Goal: Task Accomplishment & Management: Manage account settings

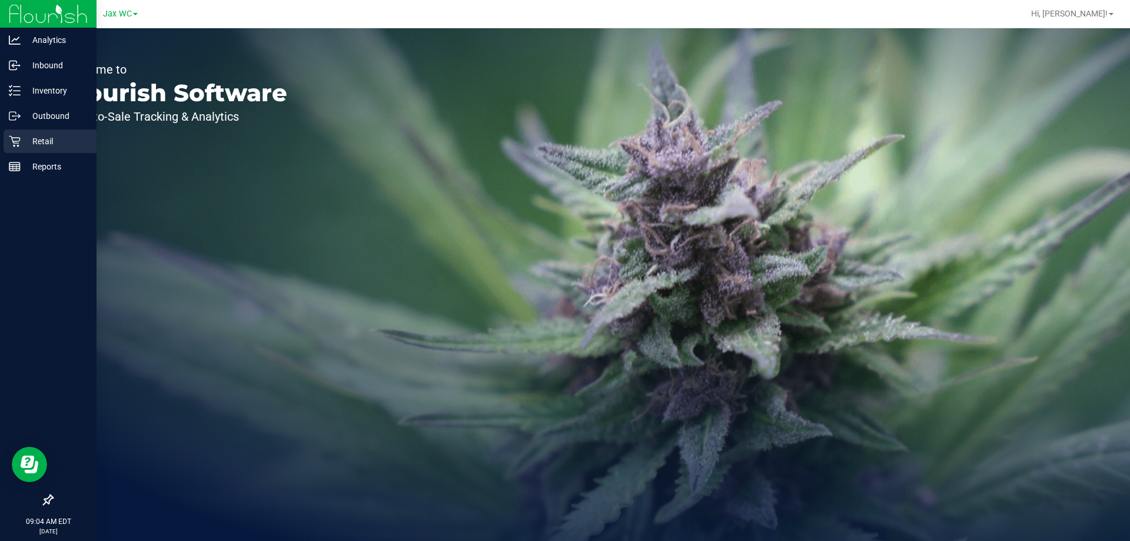
click at [61, 146] on p "Retail" at bounding box center [56, 141] width 71 height 14
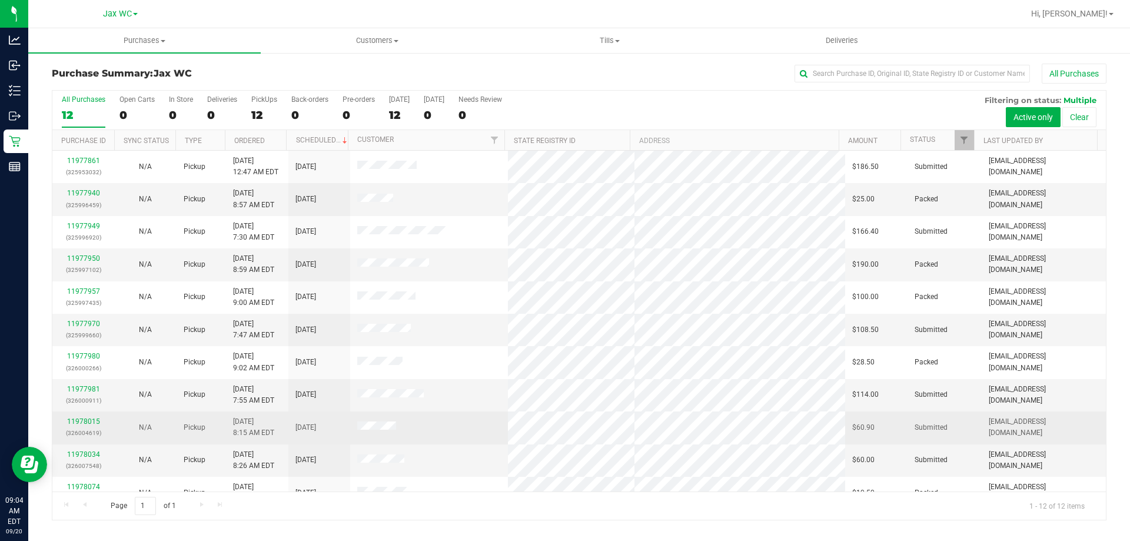
click at [91, 417] on div "11978015 (326004619)" at bounding box center [83, 427] width 48 height 22
click at [88, 423] on link "11978015" at bounding box center [83, 421] width 33 height 8
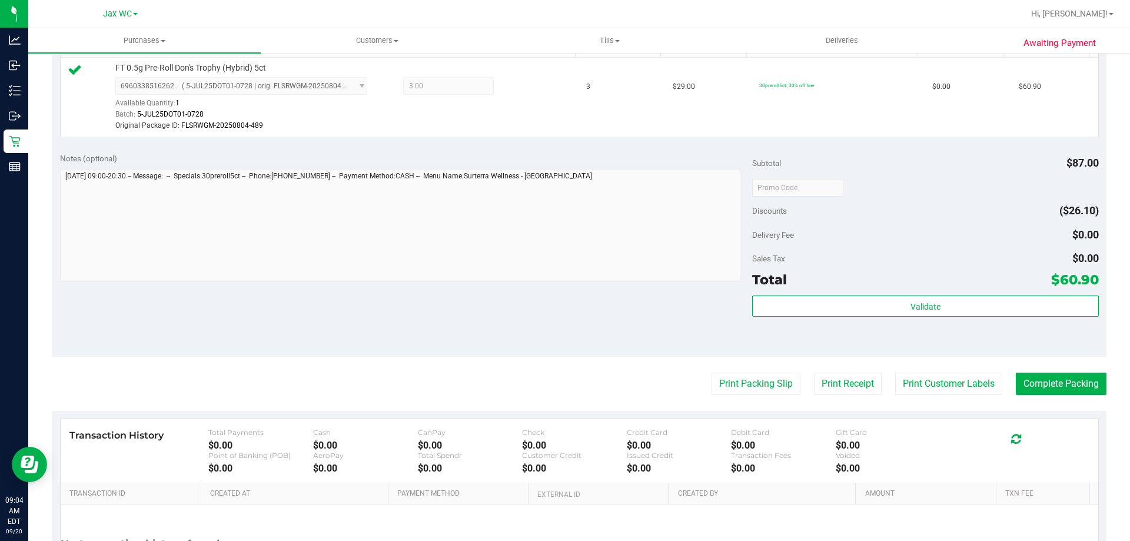
scroll to position [433, 0]
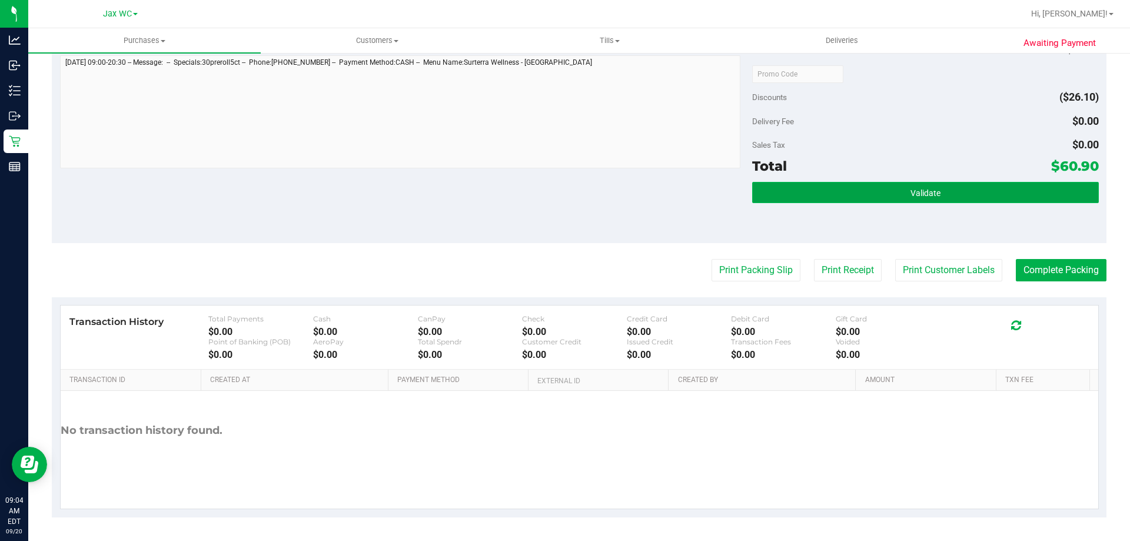
click at [961, 187] on button "Validate" at bounding box center [925, 192] width 346 height 21
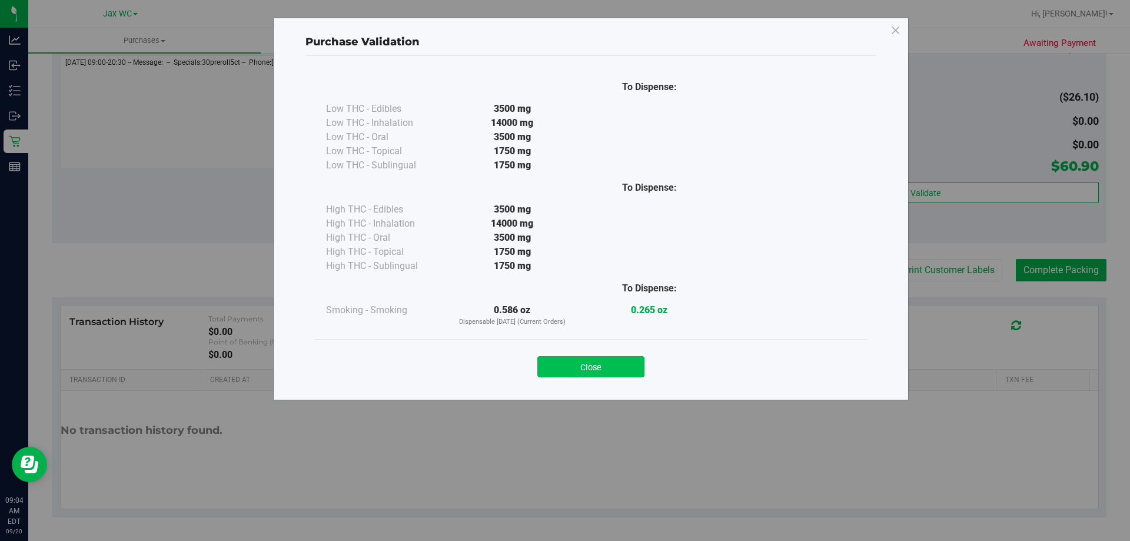
click at [602, 368] on button "Close" at bounding box center [591, 366] width 107 height 21
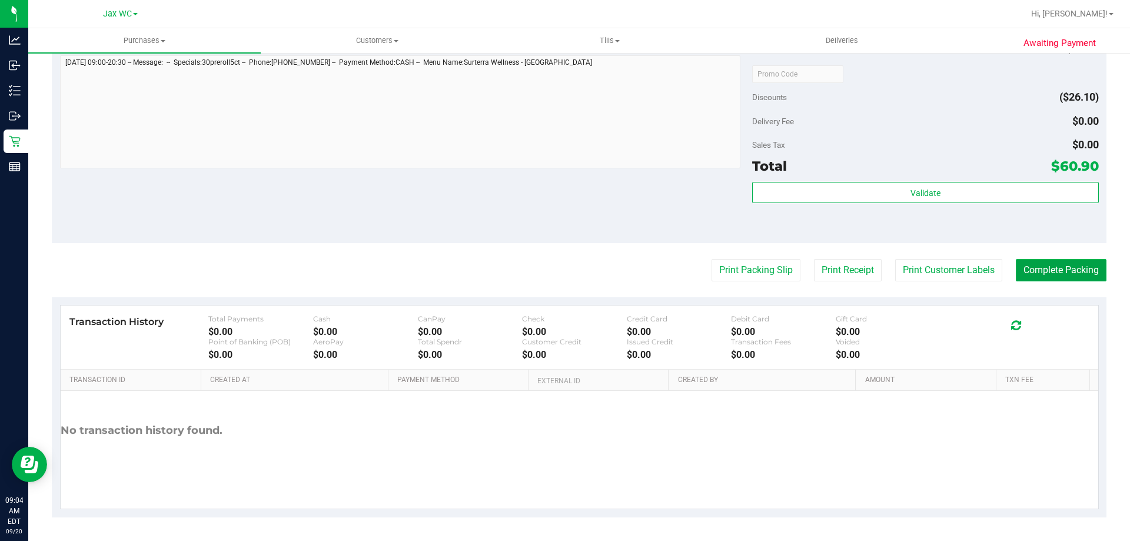
click at [1034, 261] on button "Complete Packing" at bounding box center [1061, 270] width 91 height 22
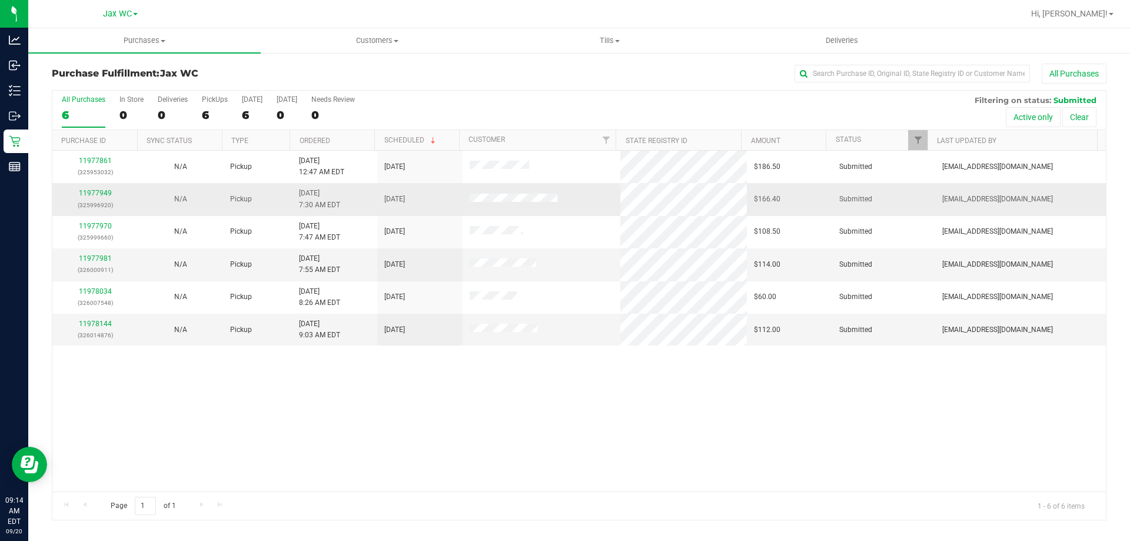
click at [87, 188] on div "11977949 (325996920)" at bounding box center [94, 199] width 71 height 22
click at [88, 194] on link "11977949" at bounding box center [95, 193] width 33 height 8
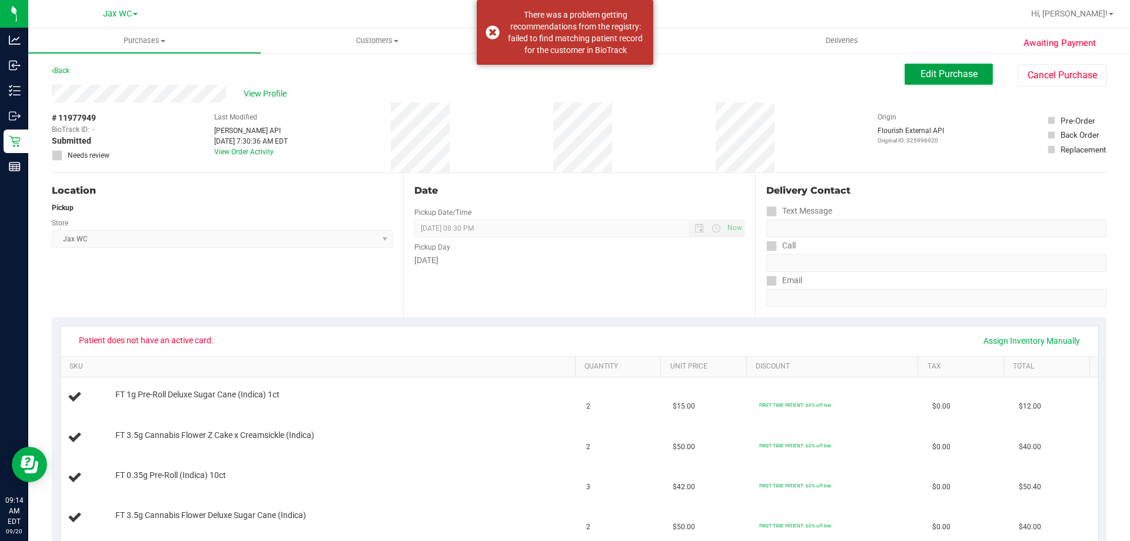
click at [934, 71] on span "Edit Purchase" at bounding box center [949, 73] width 57 height 11
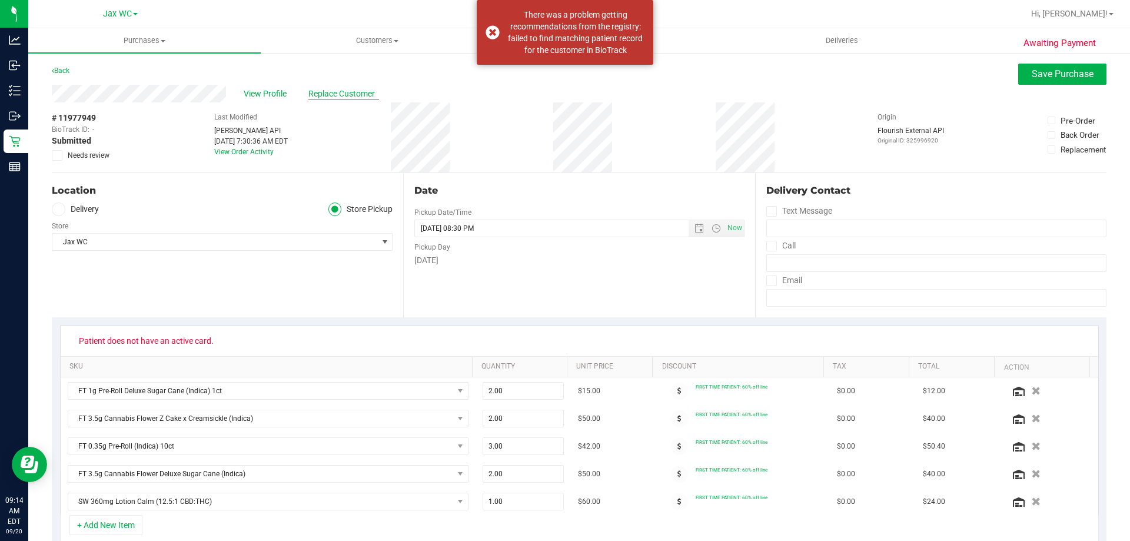
click at [357, 95] on span "Replace Customer" at bounding box center [344, 94] width 71 height 12
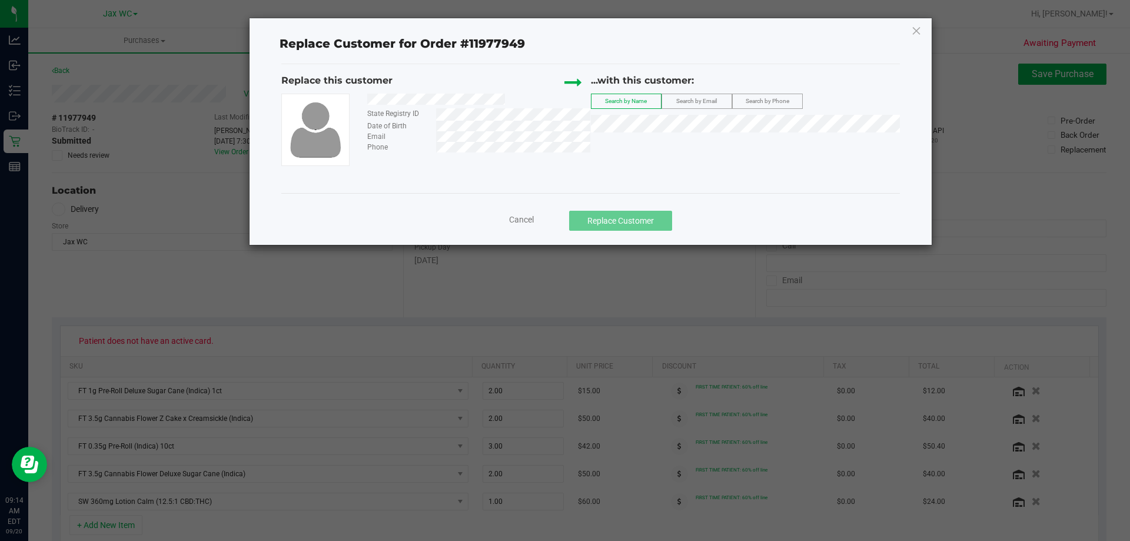
click at [713, 101] on span "Search by Email" at bounding box center [697, 101] width 41 height 6
click at [775, 146] on span "([EMAIL_ADDRESS][DOMAIN_NAME])" at bounding box center [733, 145] width 137 height 9
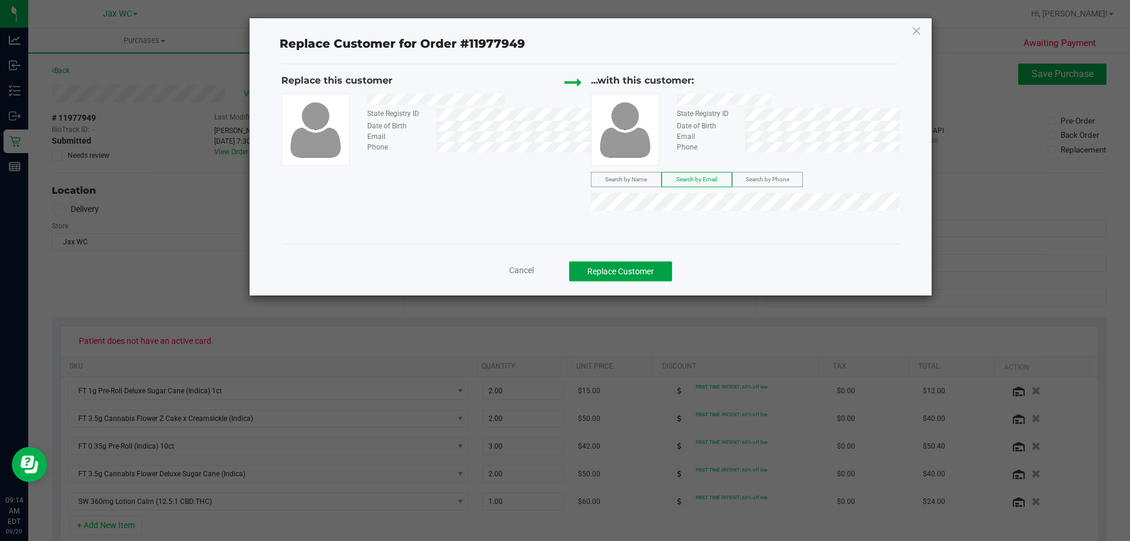
click at [663, 271] on button "Replace Customer" at bounding box center [620, 271] width 103 height 20
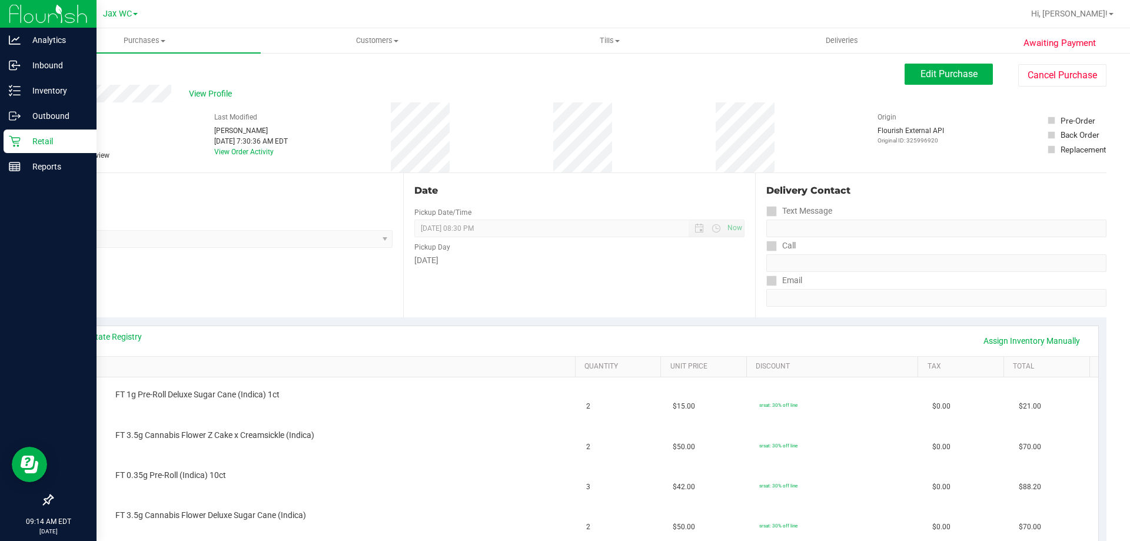
click at [45, 140] on p "Retail" at bounding box center [56, 141] width 71 height 14
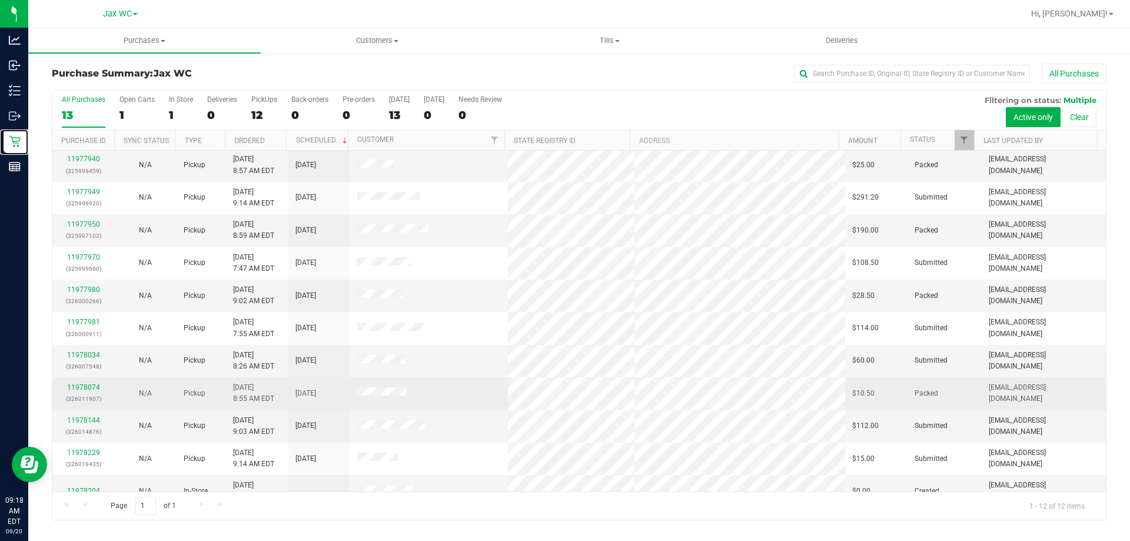
scroll to position [50, 0]
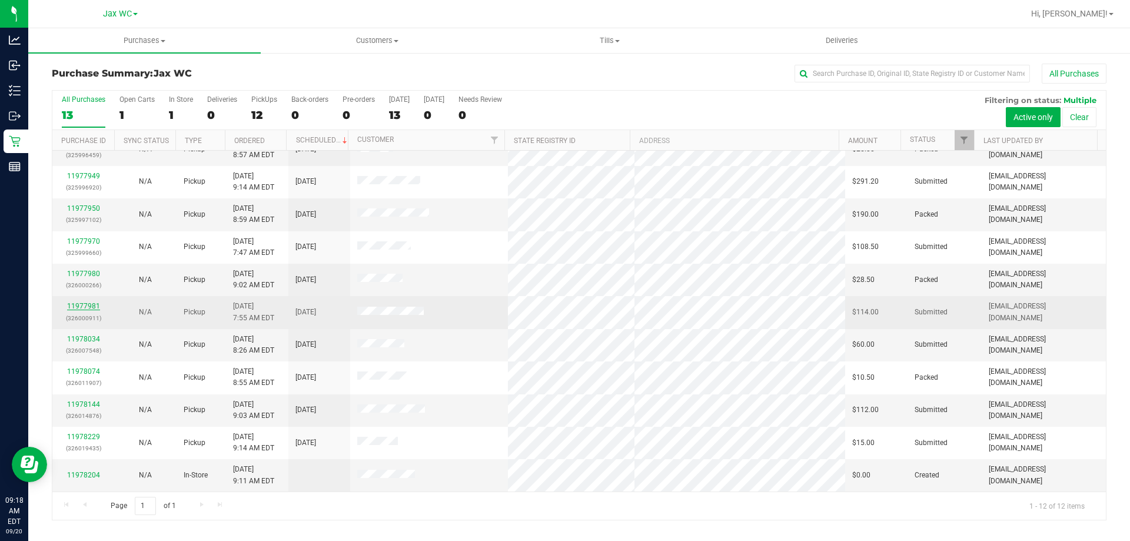
click at [80, 309] on link "11977981" at bounding box center [83, 306] width 33 height 8
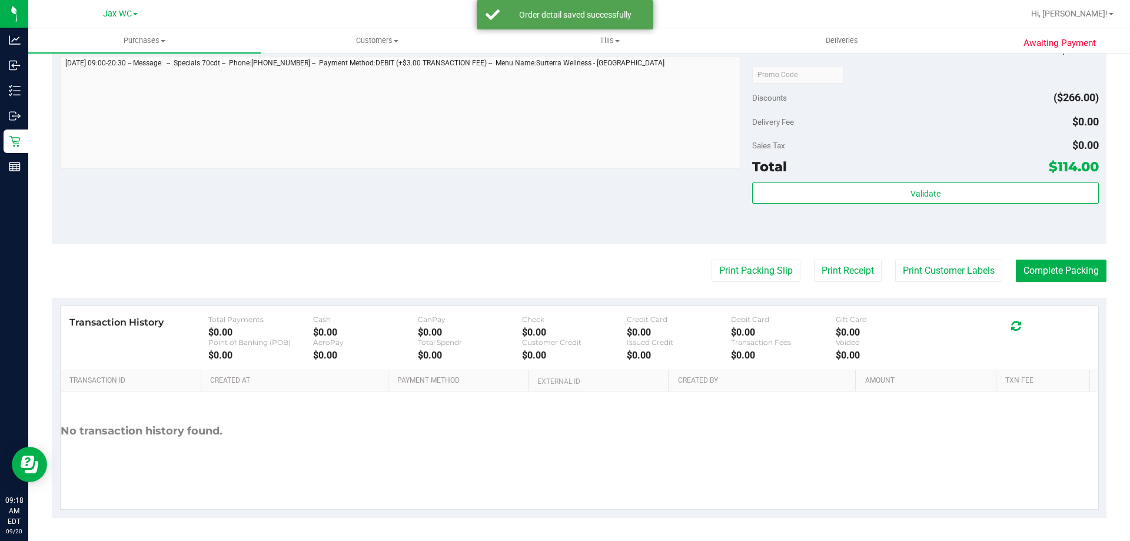
scroll to position [558, 0]
click at [936, 204] on div "Validate" at bounding box center [925, 208] width 346 height 53
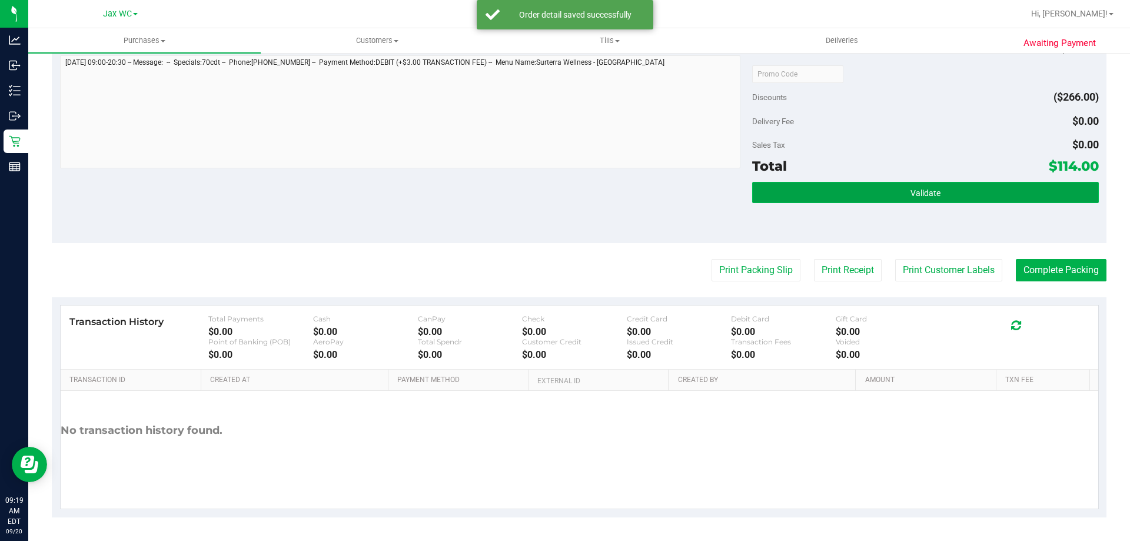
click at [934, 203] on button "Validate" at bounding box center [925, 192] width 346 height 21
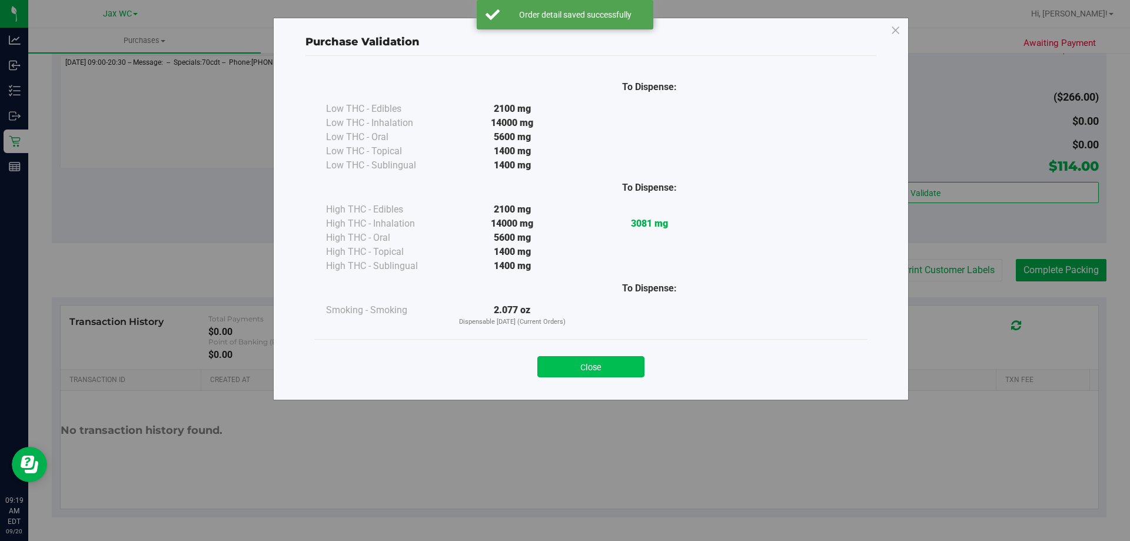
click at [585, 365] on button "Close" at bounding box center [591, 366] width 107 height 21
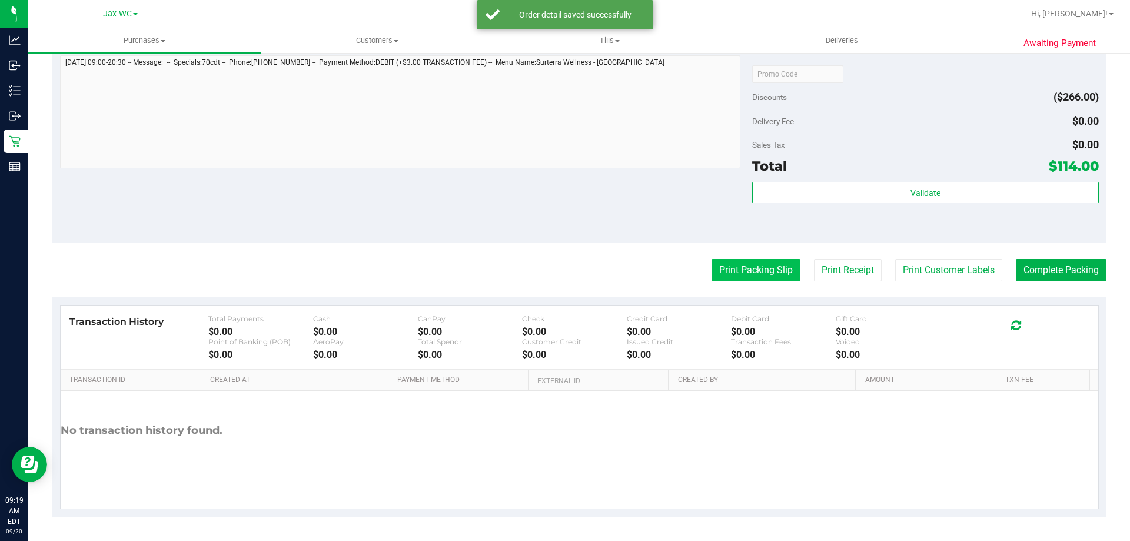
click at [712, 261] on button "Print Packing Slip" at bounding box center [756, 270] width 89 height 22
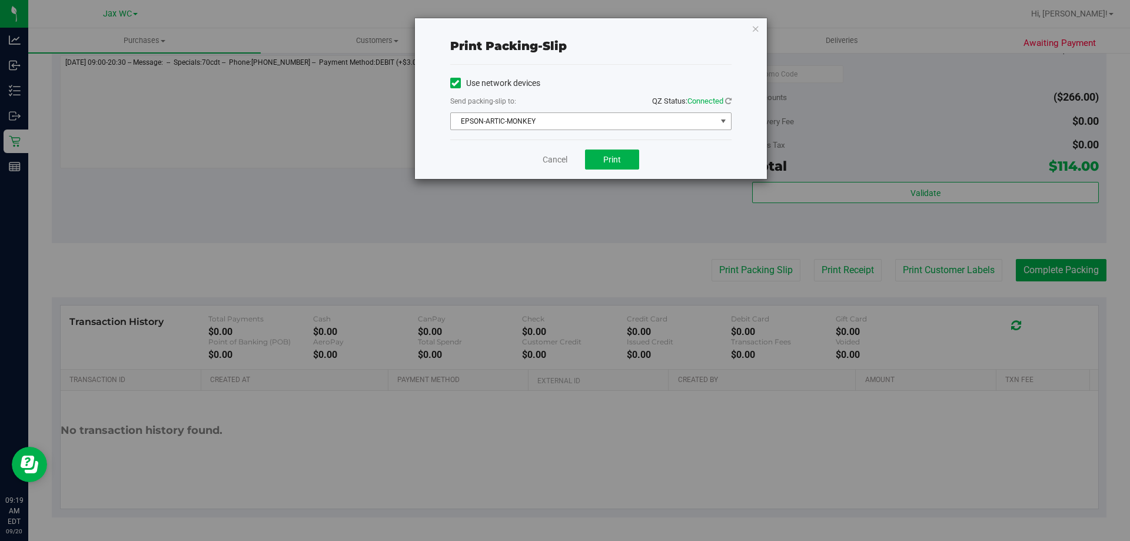
click at [594, 122] on span "EPSON-ARTIC-MONKEY" at bounding box center [584, 121] width 266 height 16
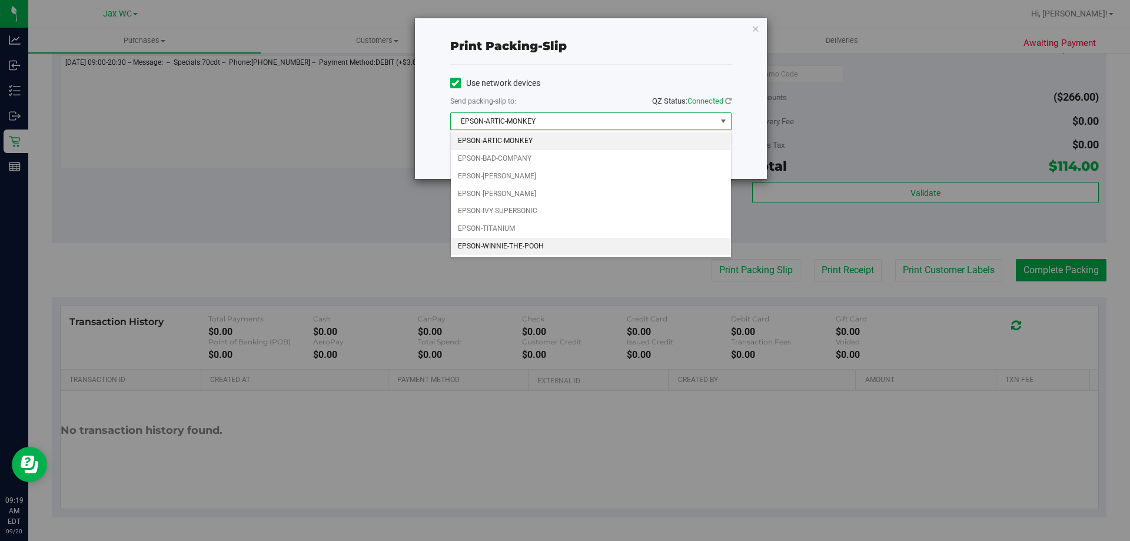
click at [569, 238] on li "EPSON-WINNIE-THE-POOH" at bounding box center [591, 247] width 280 height 18
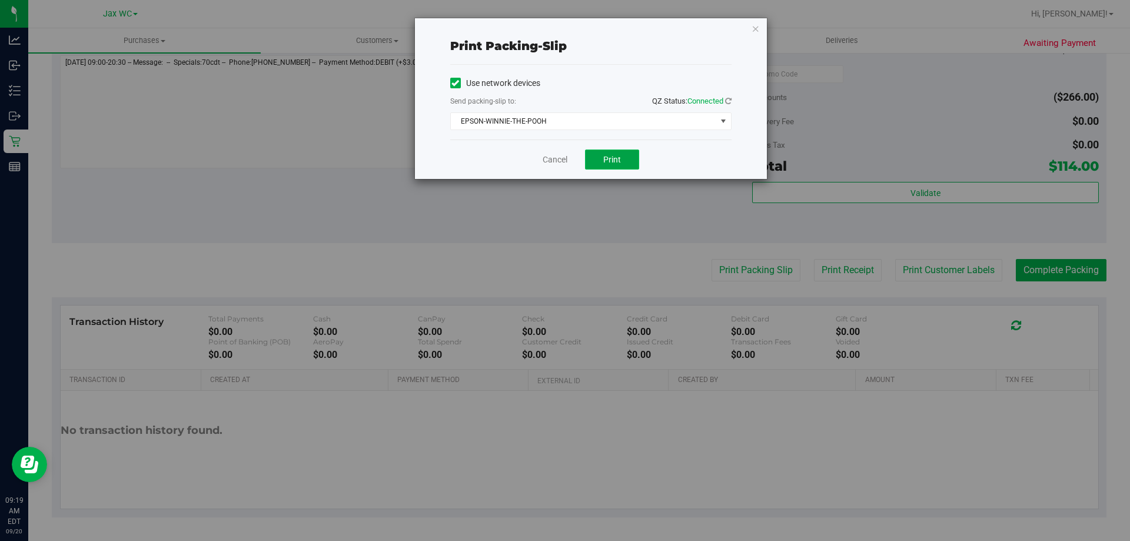
click at [594, 168] on button "Print" at bounding box center [612, 160] width 54 height 20
click at [562, 155] on link "Cancel" at bounding box center [555, 160] width 25 height 12
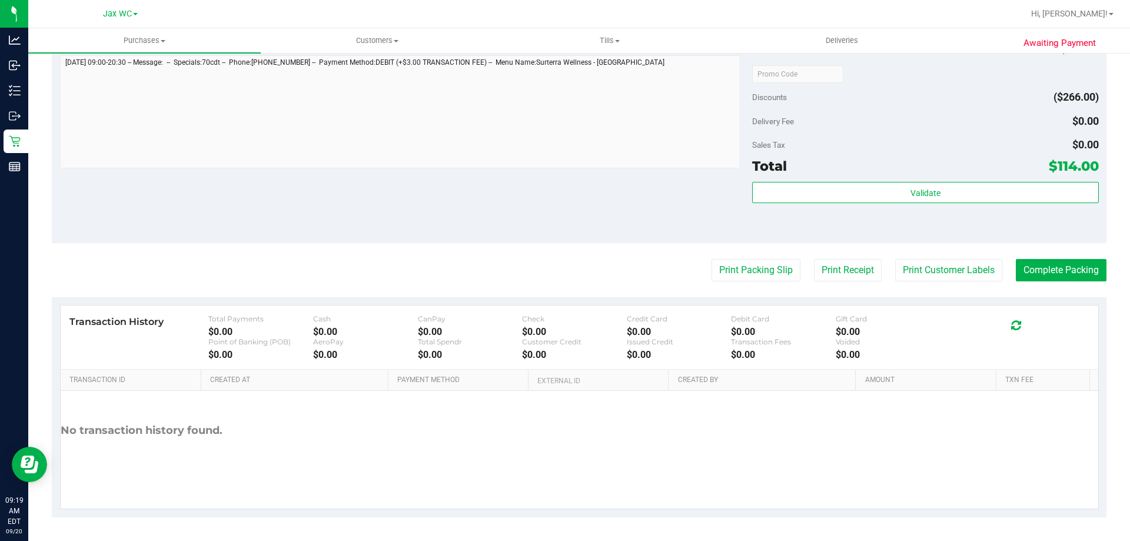
click at [944, 205] on div "Validate" at bounding box center [925, 208] width 346 height 53
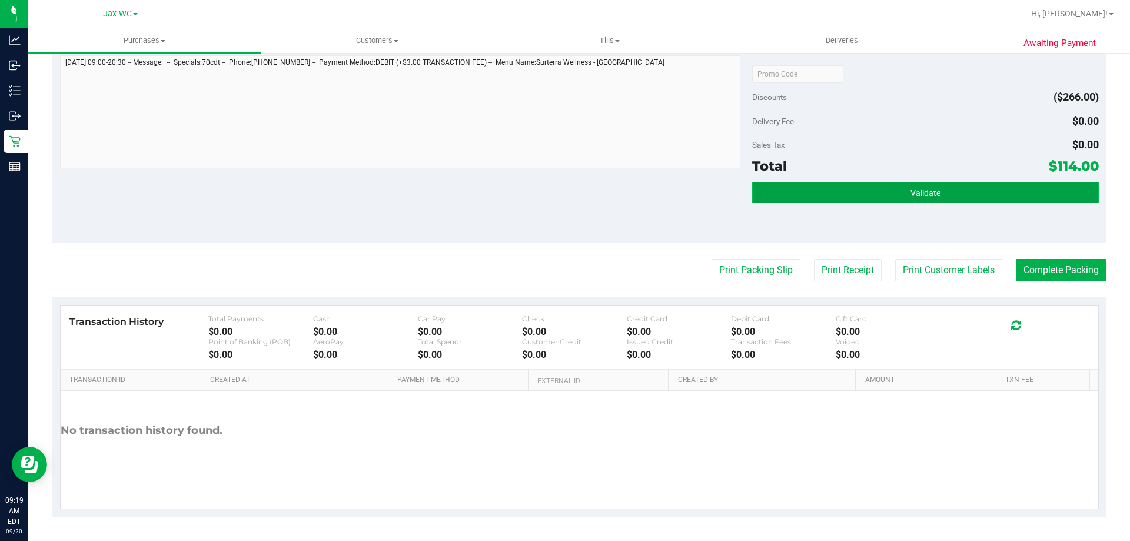
click at [936, 198] on button "Validate" at bounding box center [925, 192] width 346 height 21
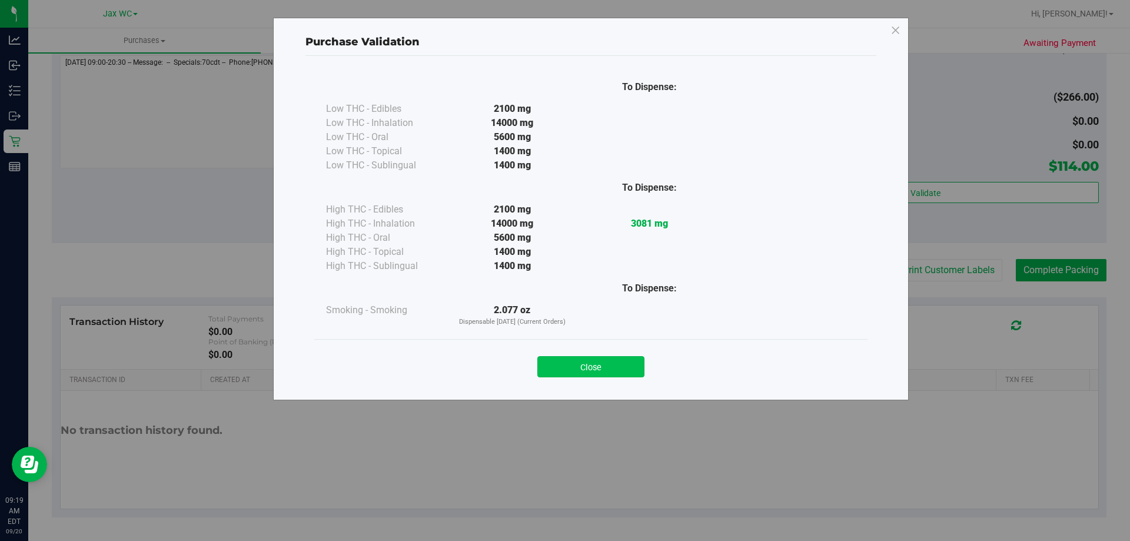
click at [588, 373] on button "Close" at bounding box center [591, 366] width 107 height 21
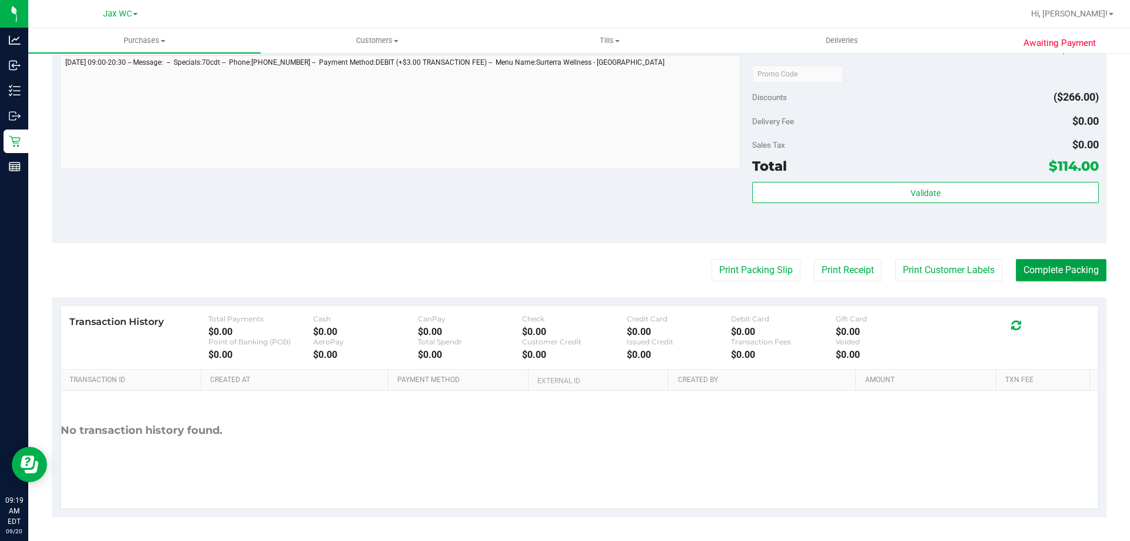
click at [1080, 268] on button "Complete Packing" at bounding box center [1061, 270] width 91 height 22
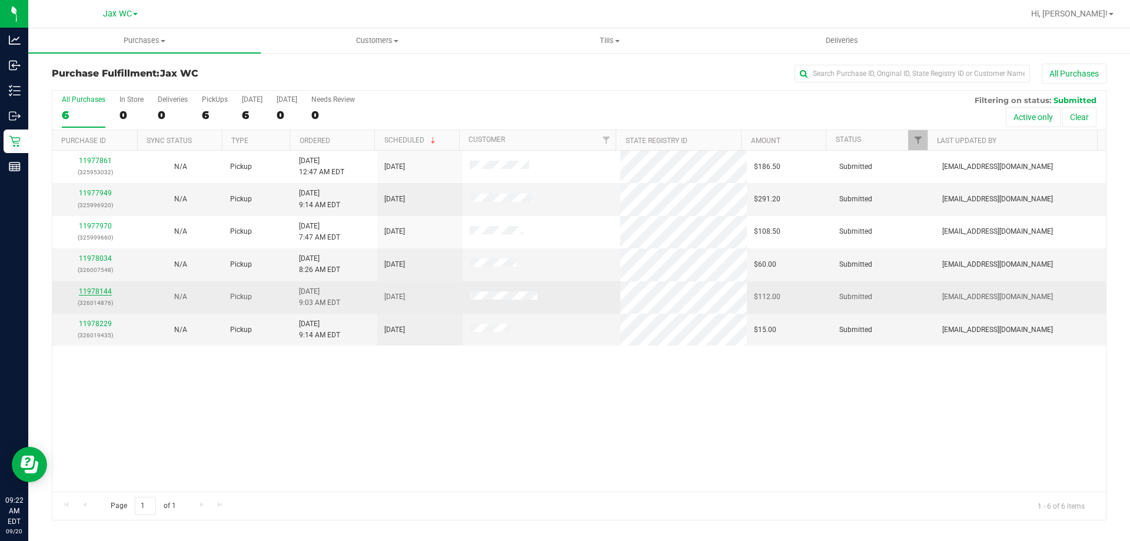
click at [85, 291] on link "11978144" at bounding box center [95, 291] width 33 height 8
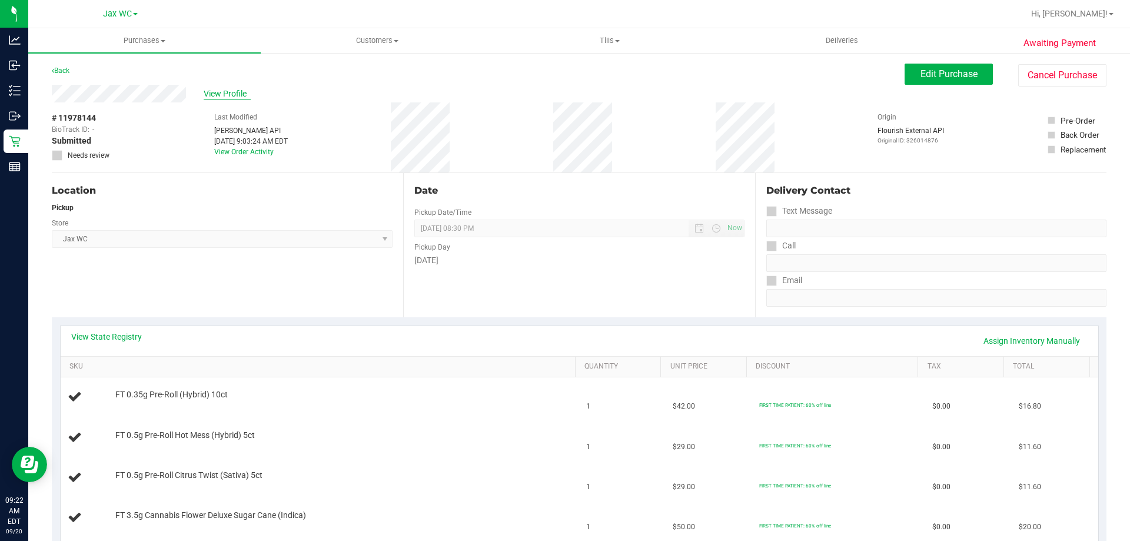
click at [231, 91] on span "View Profile" at bounding box center [227, 94] width 47 height 12
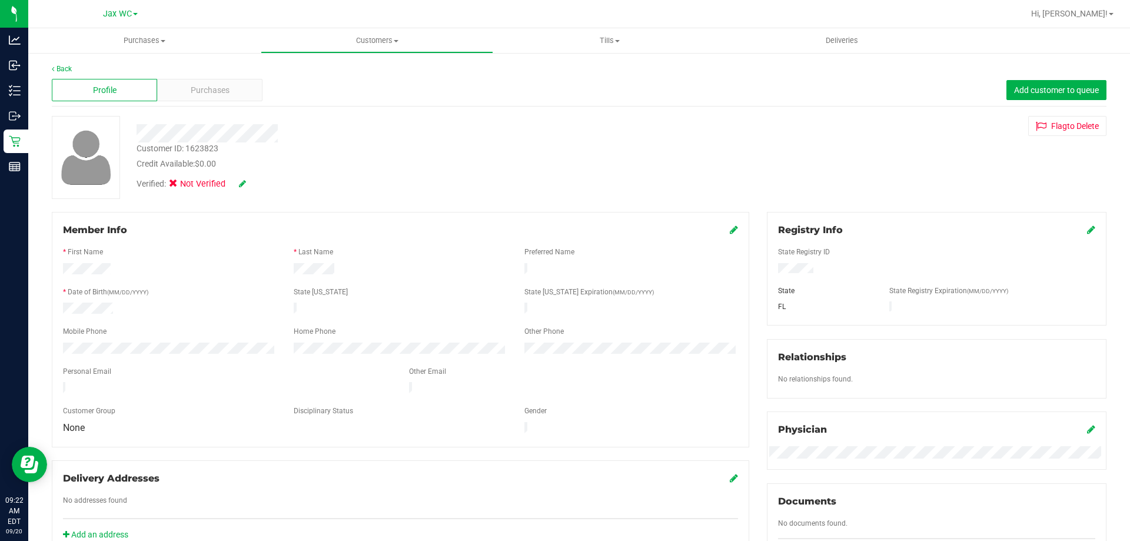
click at [734, 230] on div "Member Info * First Name * Last Name Preferred Name * Date of Birth (MM/DD/YYYY…" at bounding box center [401, 330] width 698 height 236
click at [730, 227] on icon at bounding box center [734, 229] width 8 height 9
click at [138, 437] on span "None" at bounding box center [162, 438] width 197 height 16
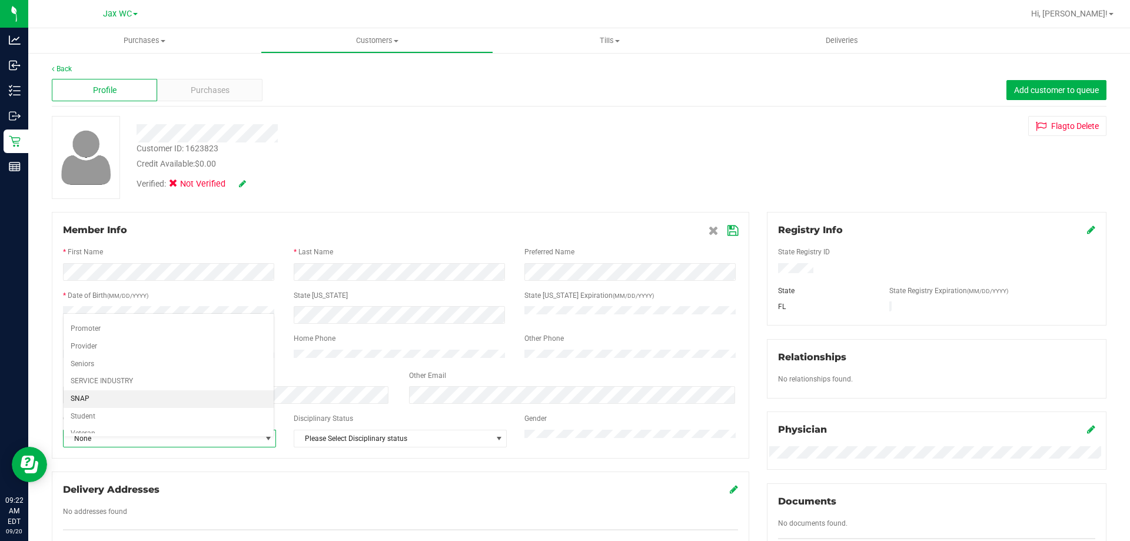
scroll to position [145, 0]
click at [595, 215] on div "Member Info * First Name * Last Name Preferred Name * Date of Birth (MM/DD/YYYY…" at bounding box center [401, 335] width 698 height 247
click at [731, 237] on span at bounding box center [723, 230] width 29 height 14
click at [731, 230] on icon at bounding box center [733, 230] width 11 height 9
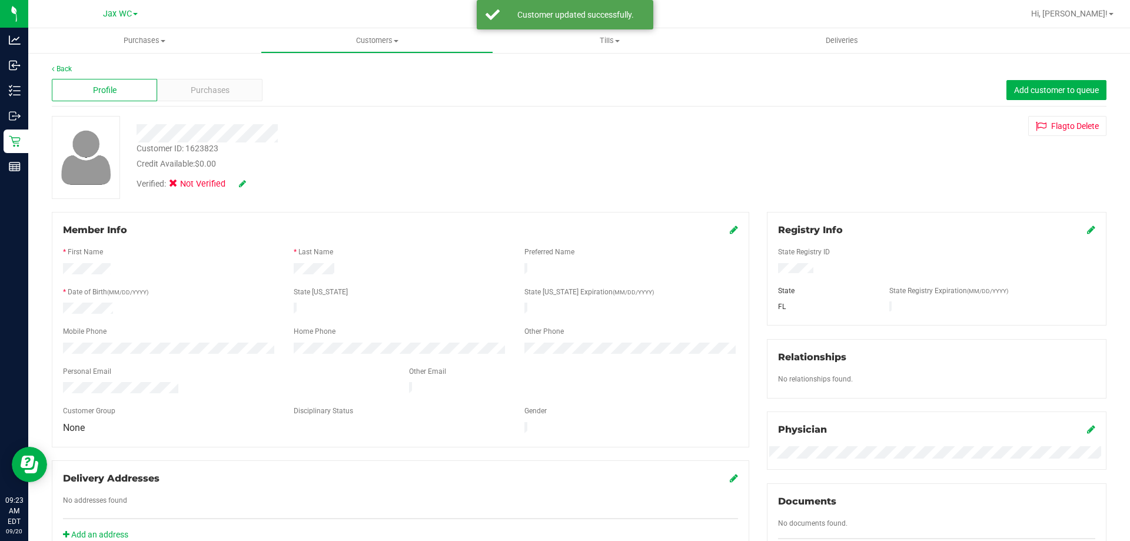
click at [246, 175] on div "Verified: Not Verified" at bounding box center [396, 183] width 536 height 26
click at [243, 184] on icon at bounding box center [242, 184] width 7 height 8
click at [181, 193] on label "Medical" at bounding box center [195, 185] width 49 height 15
click at [0, 0] on input "Medical" at bounding box center [0, 0] width 0 height 0
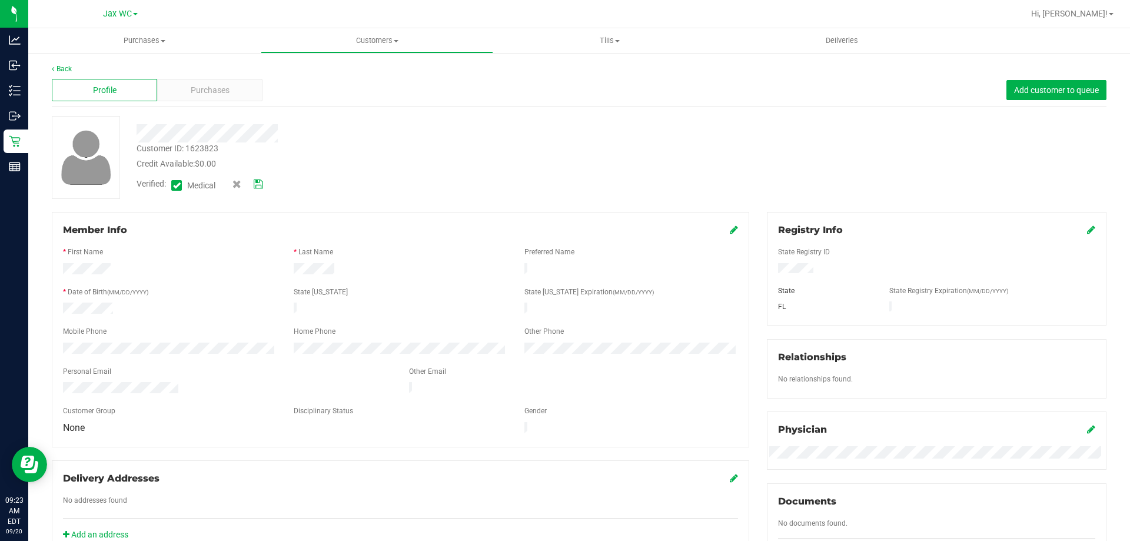
click at [257, 181] on icon at bounding box center [258, 184] width 9 height 8
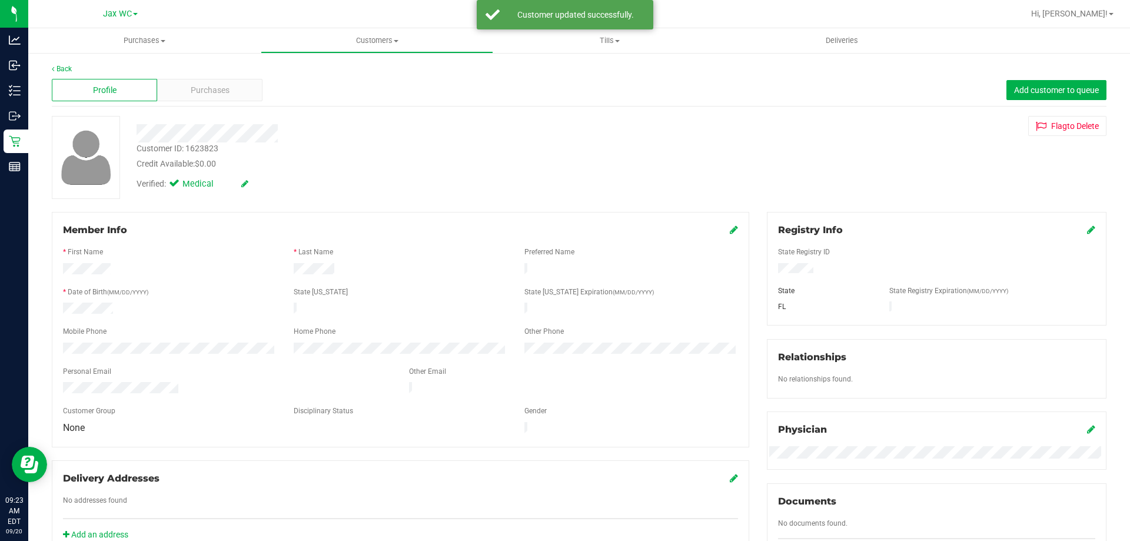
click at [730, 230] on icon at bounding box center [734, 229] width 8 height 9
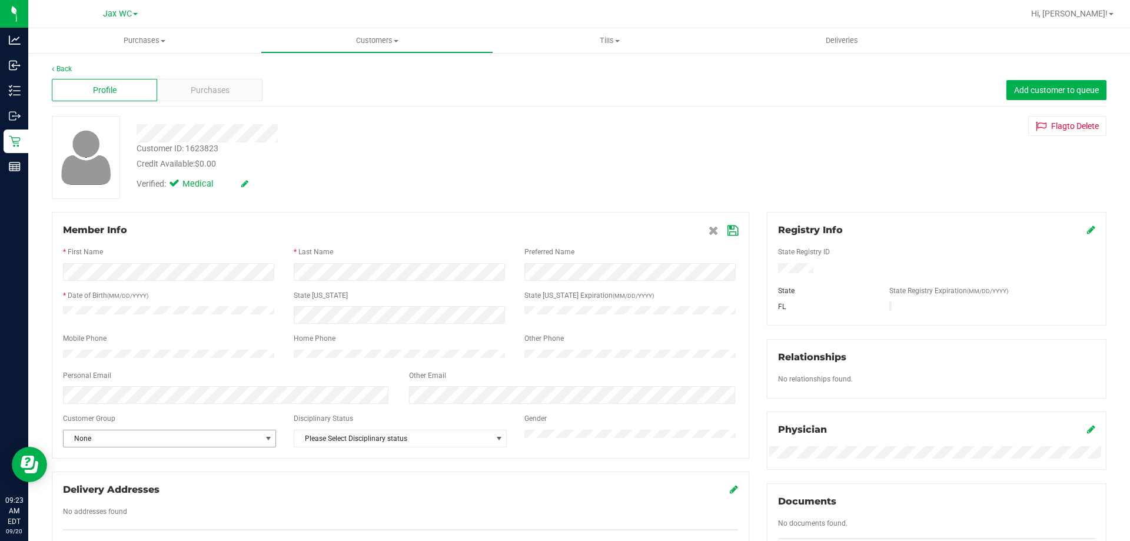
click at [129, 447] on span "None" at bounding box center [162, 438] width 197 height 16
click at [133, 370] on li "SERVICE INDUSTRY" at bounding box center [169, 372] width 210 height 18
click at [728, 232] on icon at bounding box center [733, 230] width 11 height 9
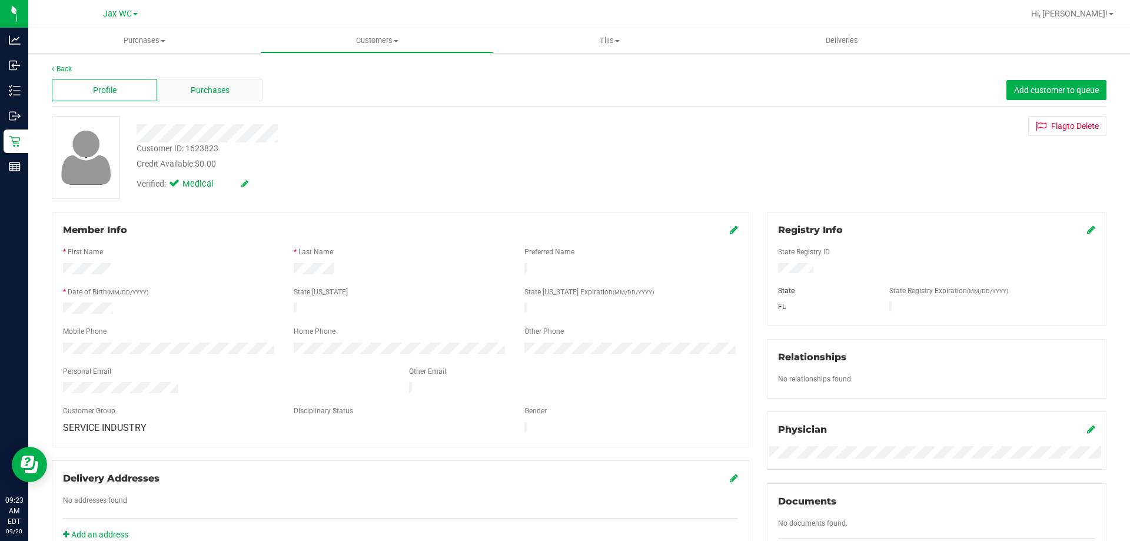
click at [234, 91] on div "Purchases" at bounding box center [209, 90] width 105 height 22
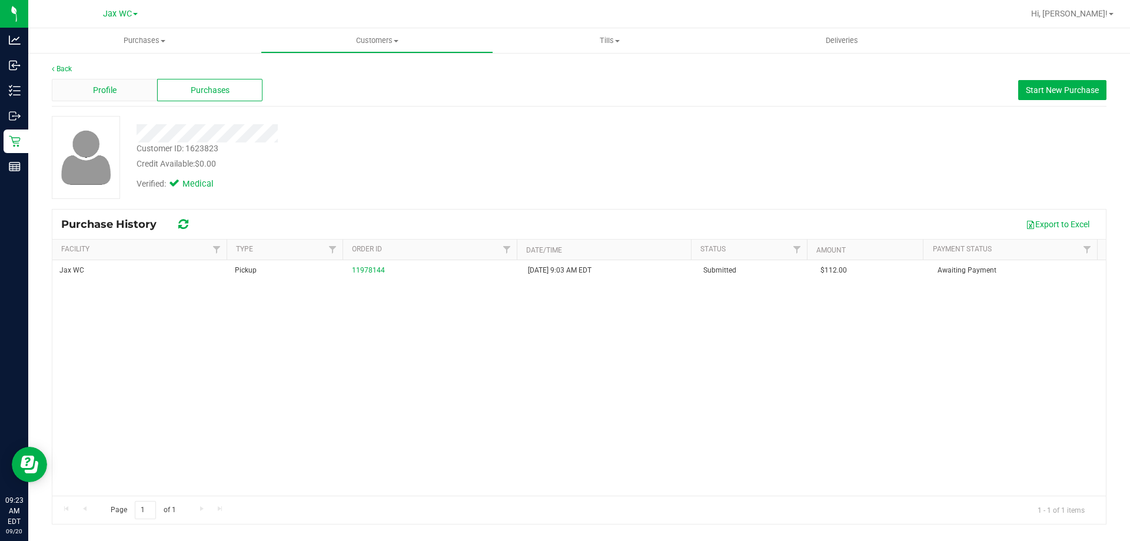
click at [115, 98] on div "Profile" at bounding box center [104, 90] width 105 height 22
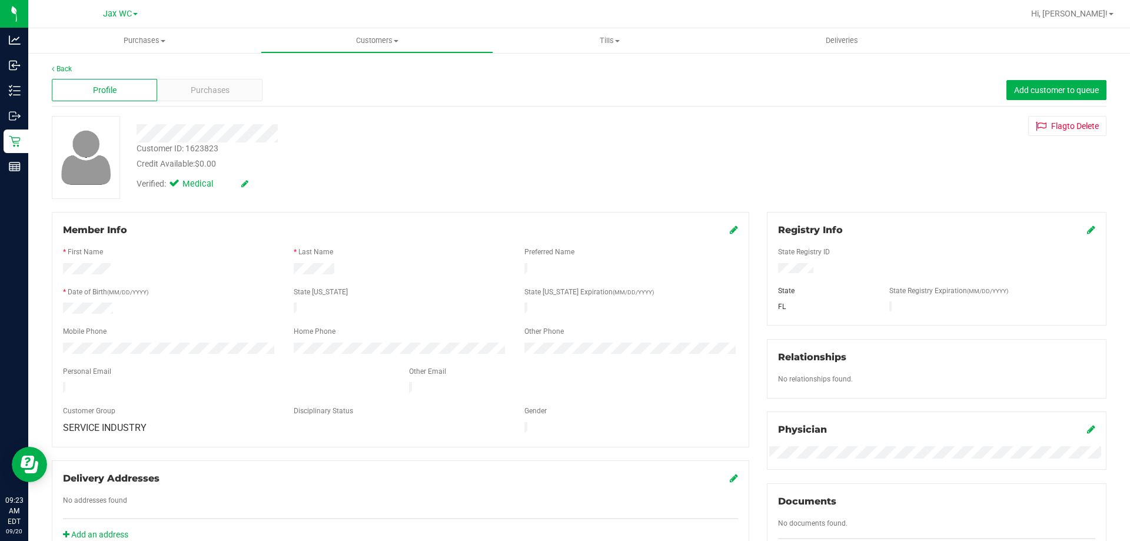
click at [758, 274] on div "Registry Info State Registry ID State State Registry Expiration (MM/DD/YYYY) [G…" at bounding box center [936, 427] width 357 height 430
click at [65, 71] on link "Back" at bounding box center [62, 69] width 20 height 8
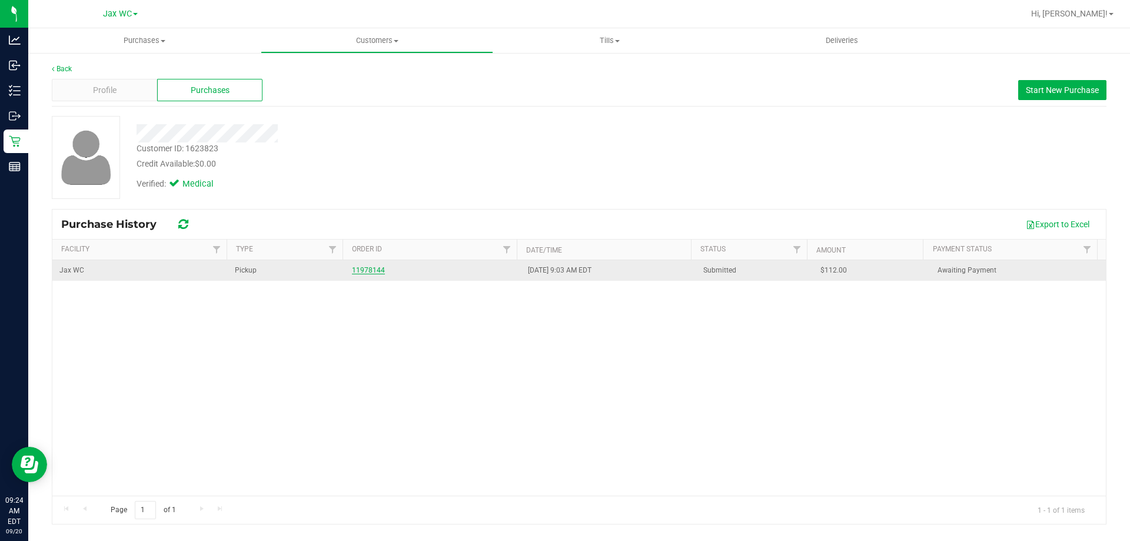
click at [364, 272] on link "11978144" at bounding box center [368, 270] width 33 height 8
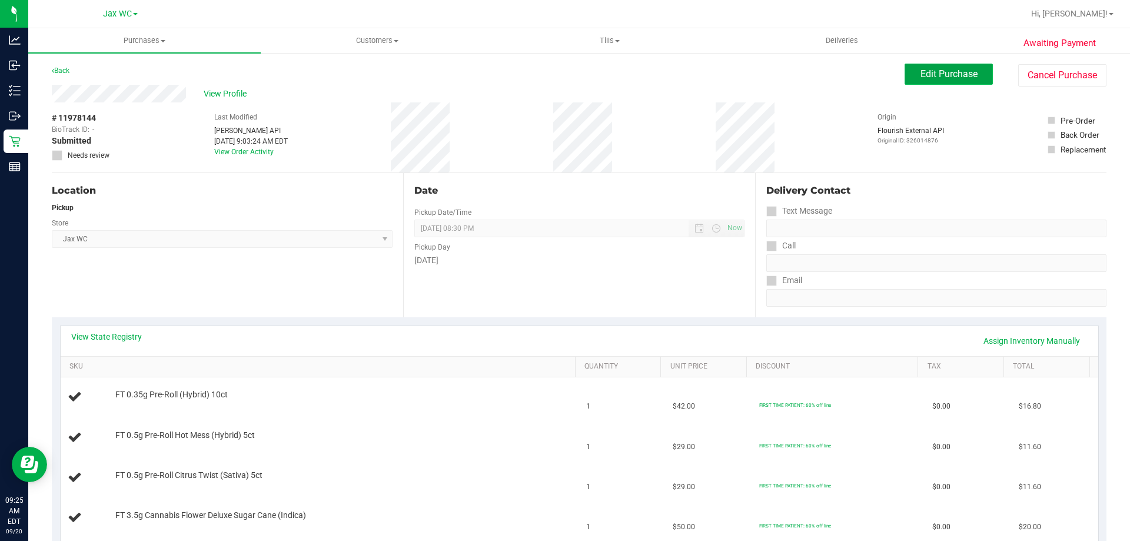
click at [944, 68] on span "Edit Purchase" at bounding box center [949, 73] width 57 height 11
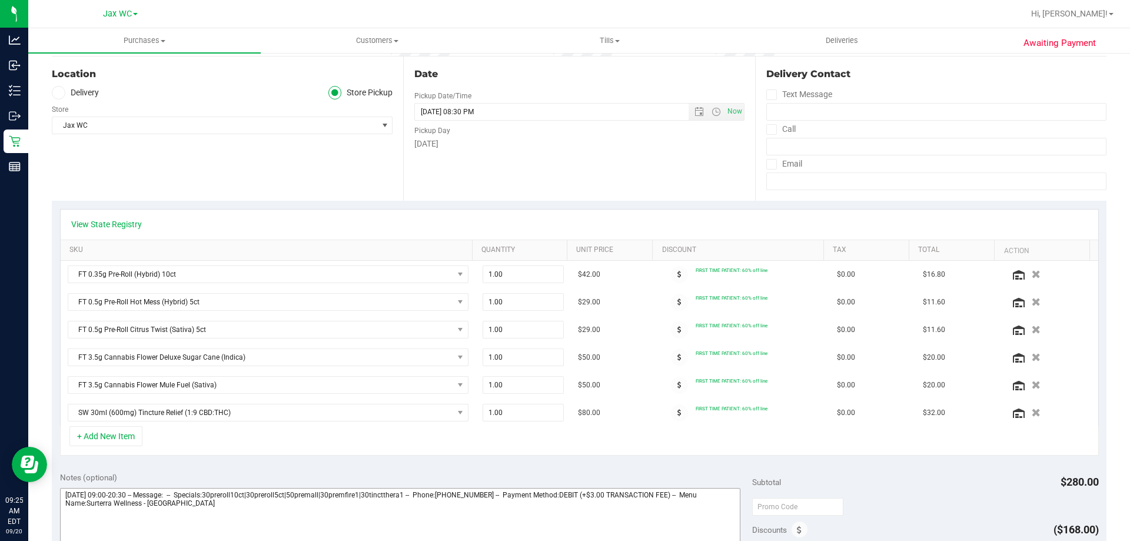
scroll to position [236, 0]
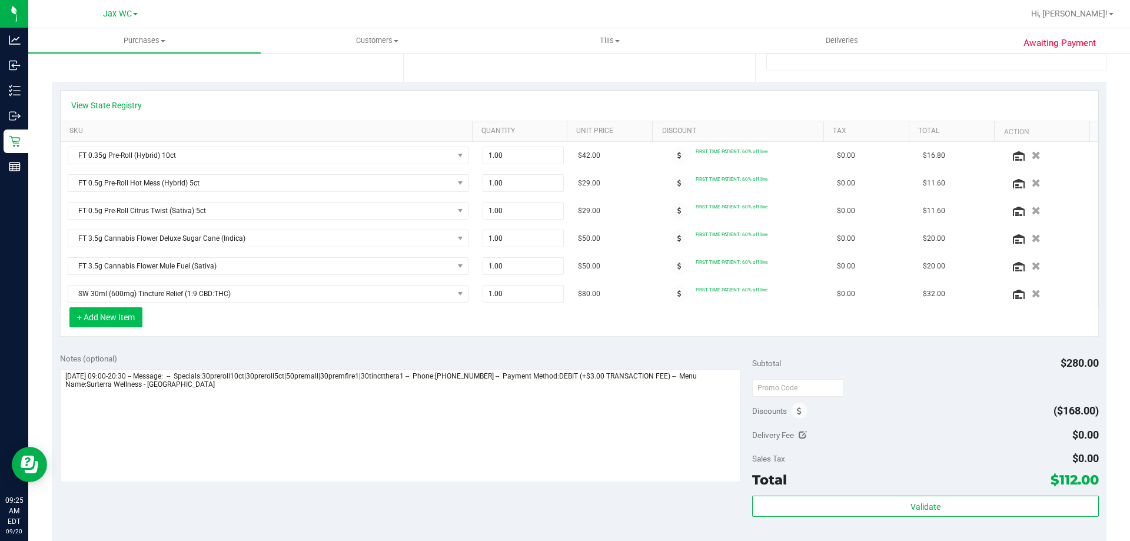
click at [110, 317] on button "+ Add New Item" at bounding box center [105, 317] width 73 height 20
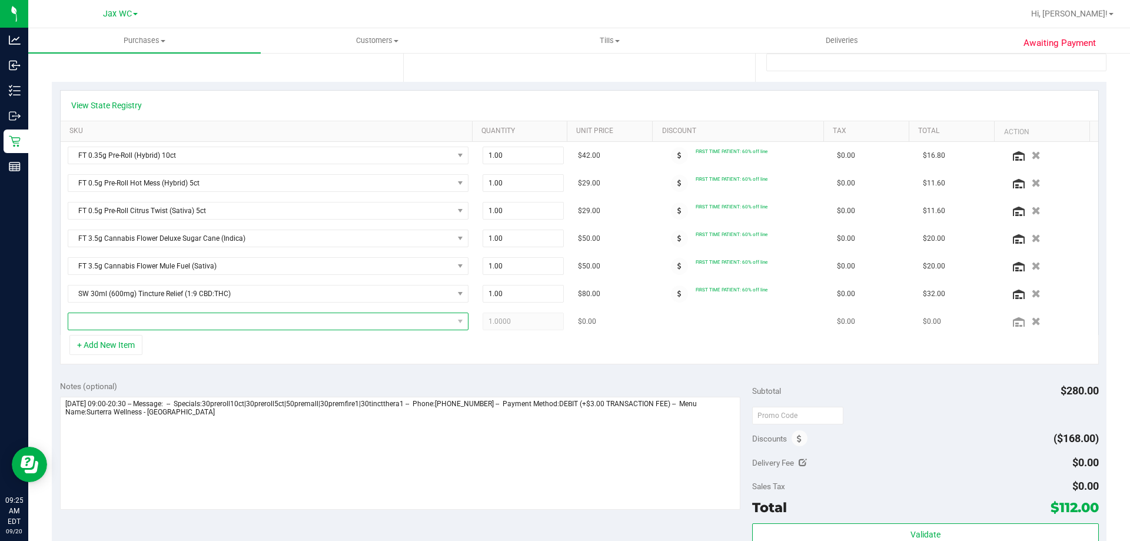
click at [173, 321] on span "NO DATA FOUND" at bounding box center [260, 321] width 385 height 16
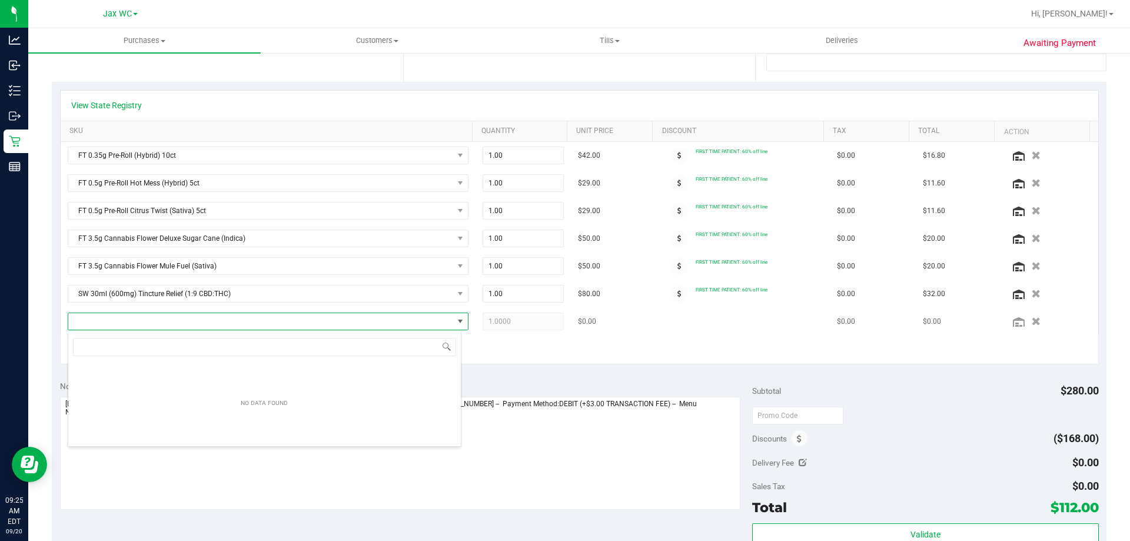
scroll to position [18, 390]
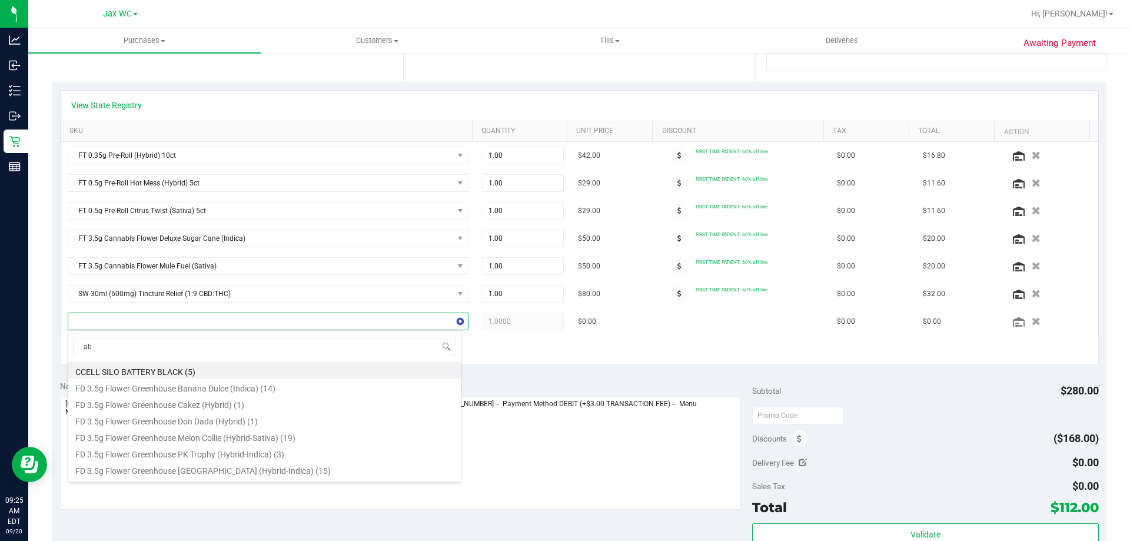
type input "abp"
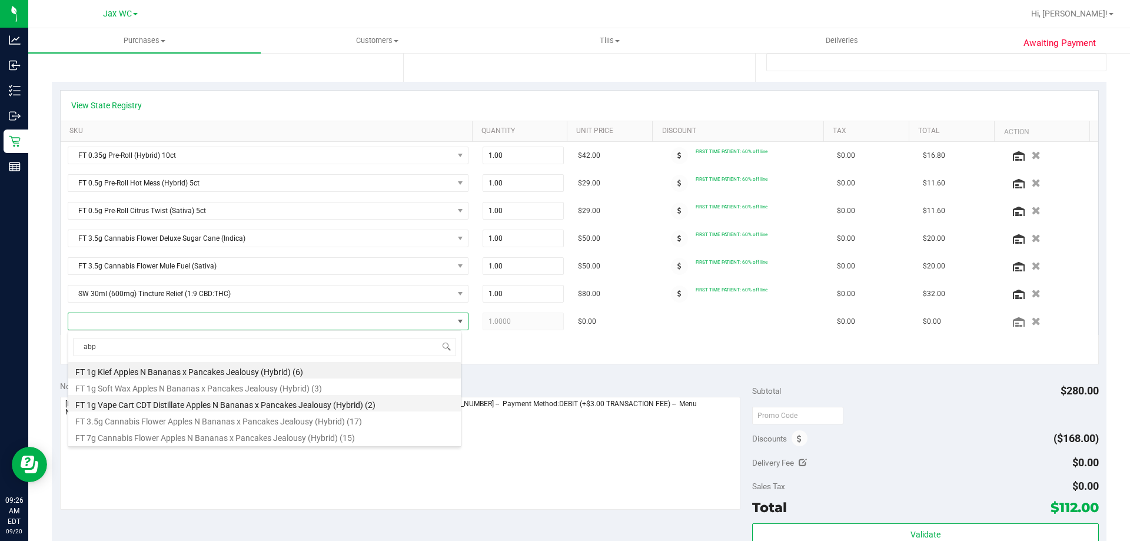
click at [263, 404] on li "FT 1g Vape Cart CDT Distillate Apples N Bananas x Pancakes Jealousy (Hybrid) (2)" at bounding box center [264, 403] width 393 height 16
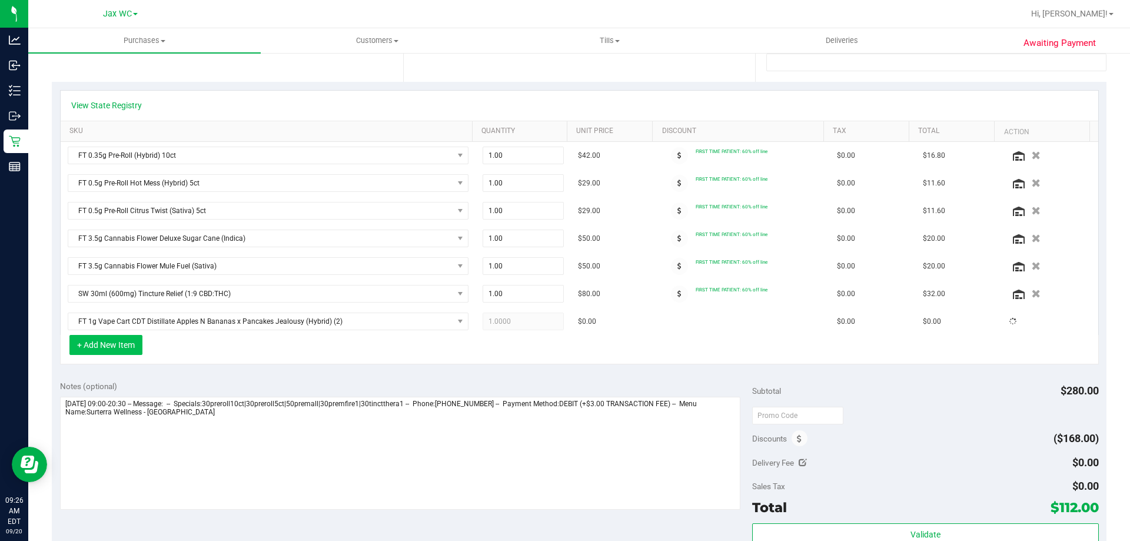
click at [118, 343] on button "+ Add New Item" at bounding box center [105, 345] width 73 height 20
click at [194, 352] on div "+ Add New Item" at bounding box center [579, 349] width 1039 height 29
click at [126, 346] on button "+ Add New Item" at bounding box center [105, 345] width 73 height 20
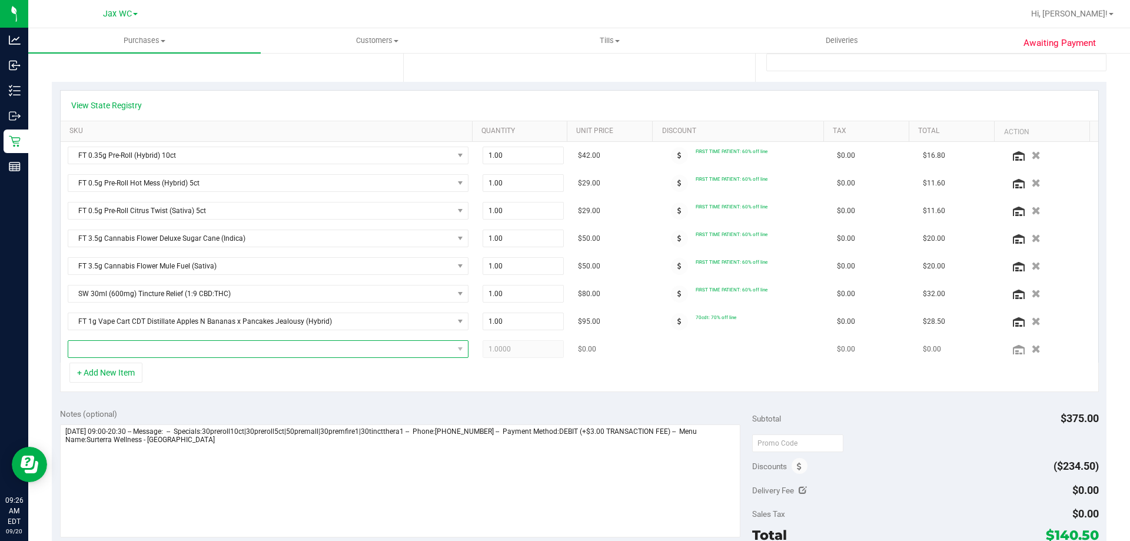
click at [185, 346] on span "NO DATA FOUND" at bounding box center [260, 349] width 385 height 16
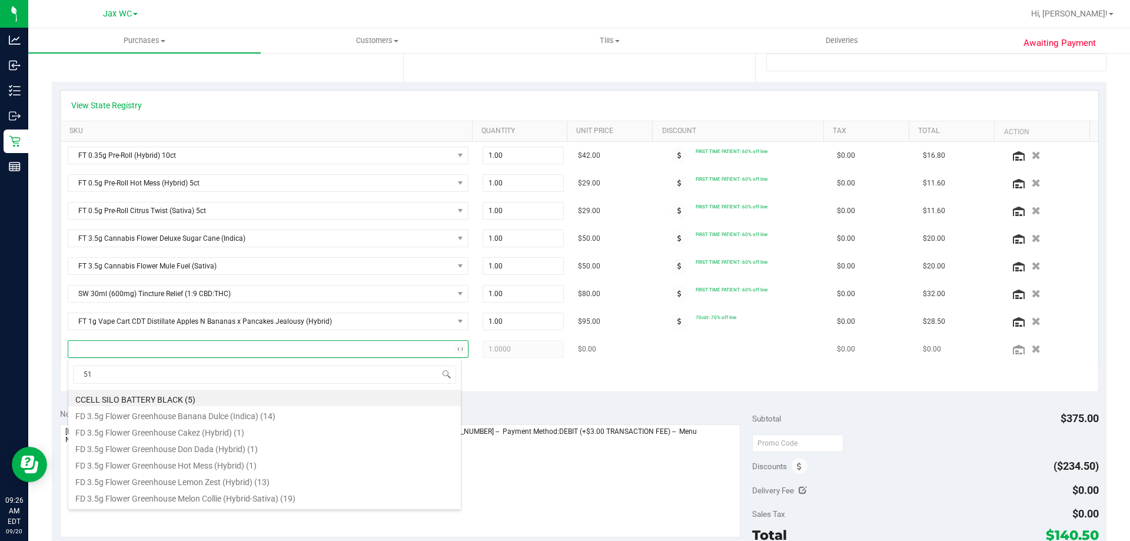
type input "510"
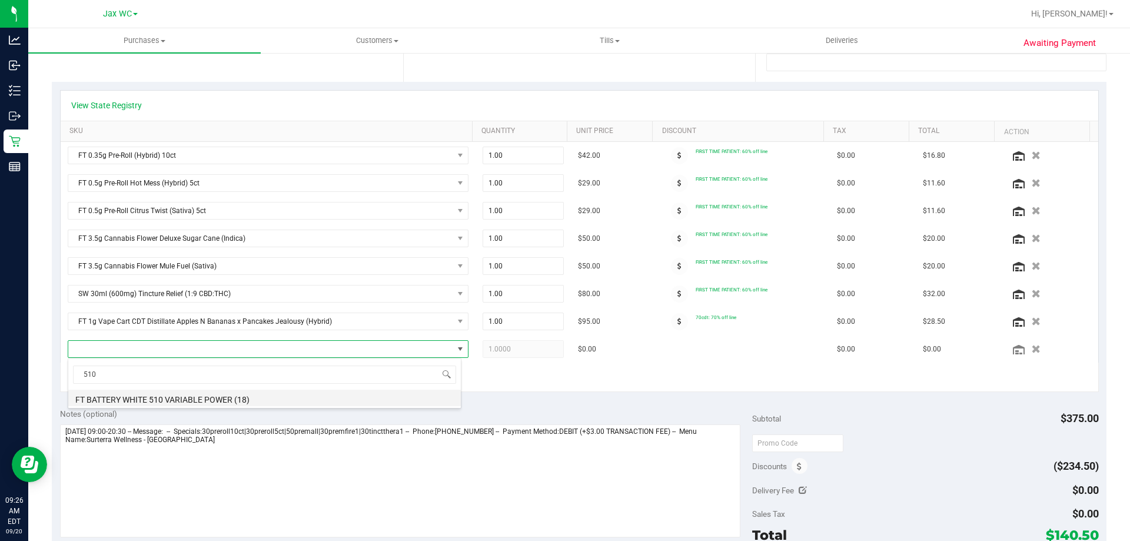
click at [216, 403] on li "FT BATTERY WHITE 510 VARIABLE POWER (18)" at bounding box center [264, 398] width 393 height 16
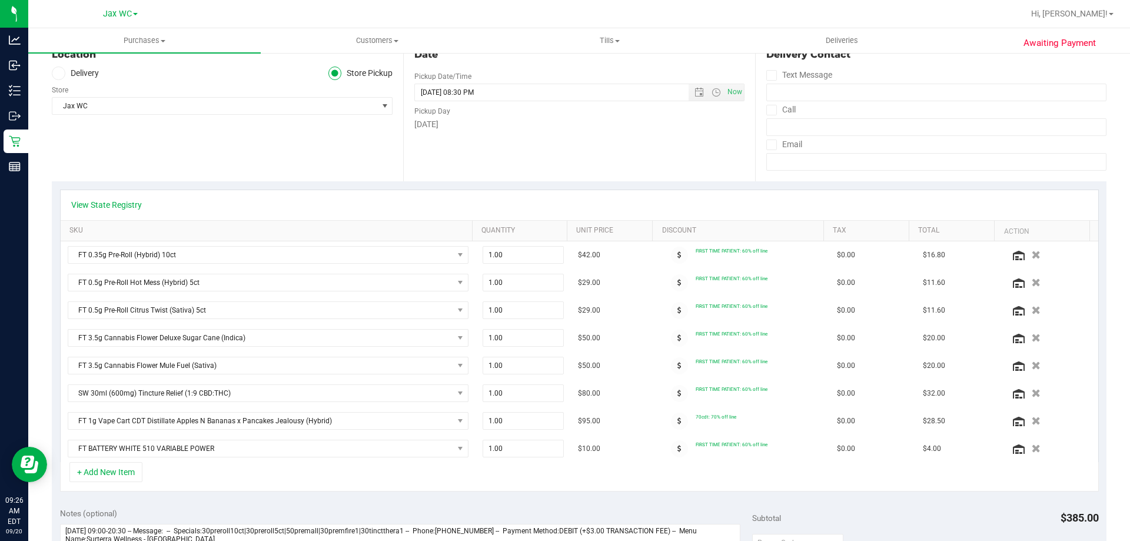
scroll to position [134, 0]
click at [99, 205] on link "View State Registry" at bounding box center [106, 207] width 71 height 12
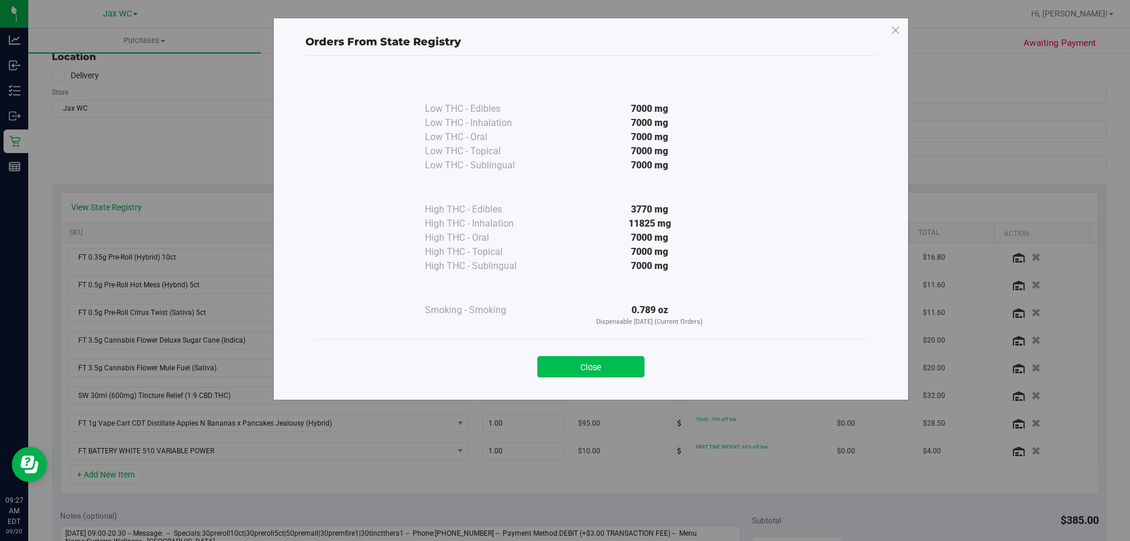
click at [593, 357] on button "Close" at bounding box center [591, 366] width 107 height 21
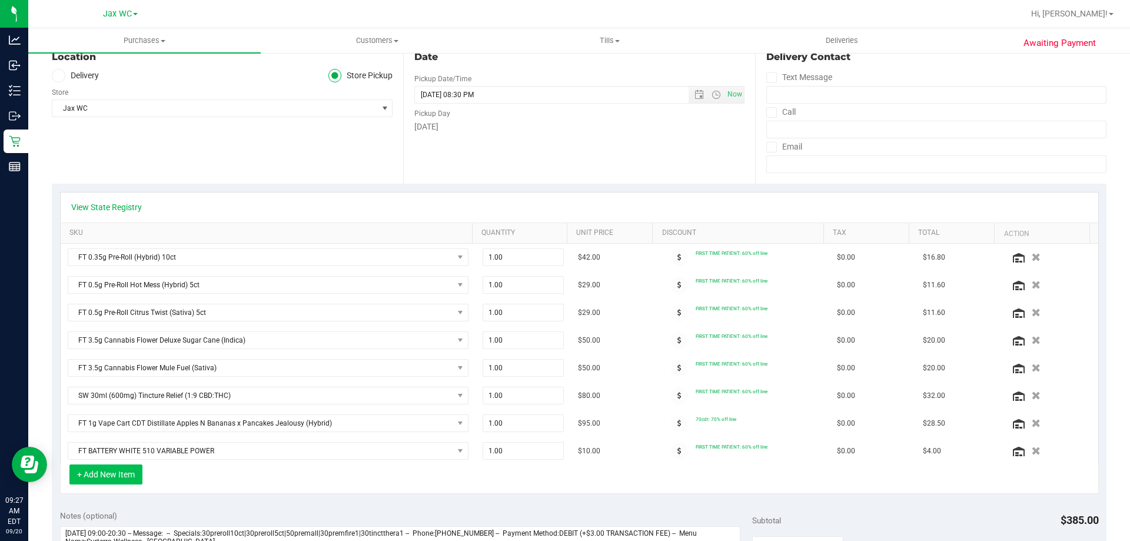
click at [74, 474] on button "+ Add New Item" at bounding box center [105, 475] width 73 height 20
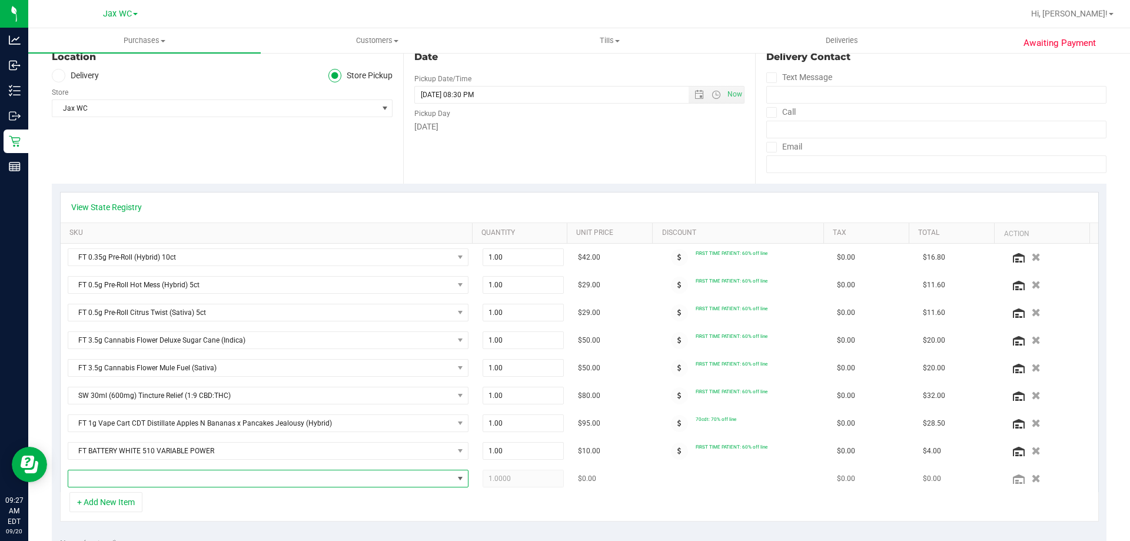
click at [150, 473] on span "NO DATA FOUND" at bounding box center [260, 478] width 385 height 16
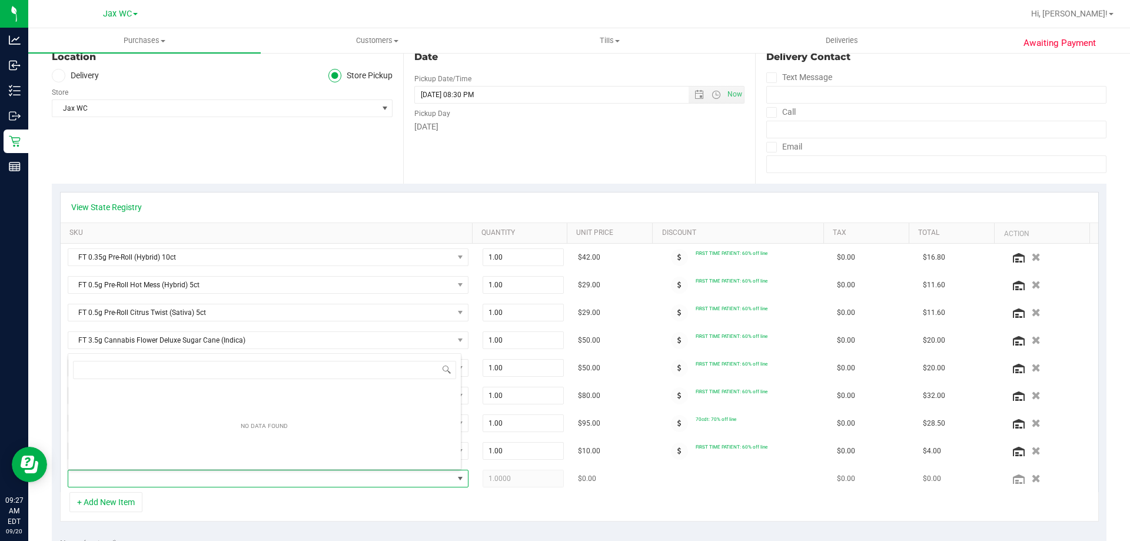
scroll to position [18, 390]
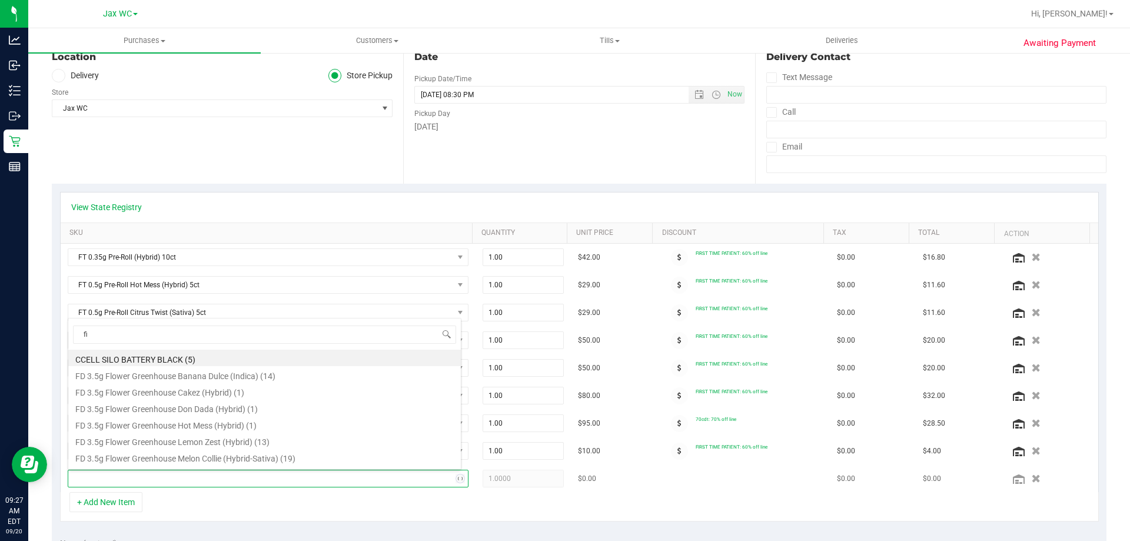
type input "fic"
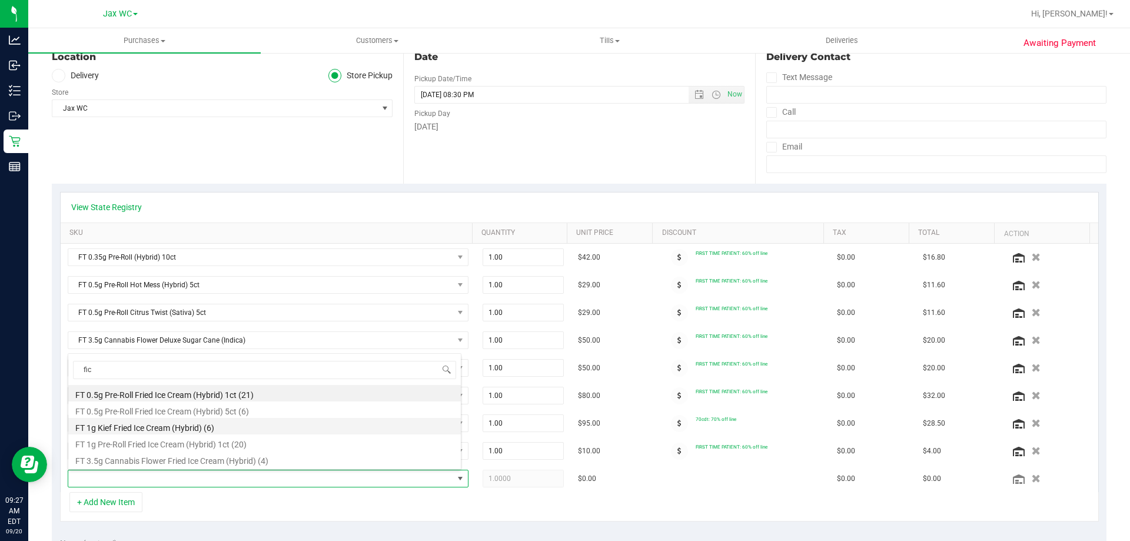
click at [245, 425] on li "FT 1g Kief Fried Ice Cream (Hybrid) (6)" at bounding box center [264, 426] width 393 height 16
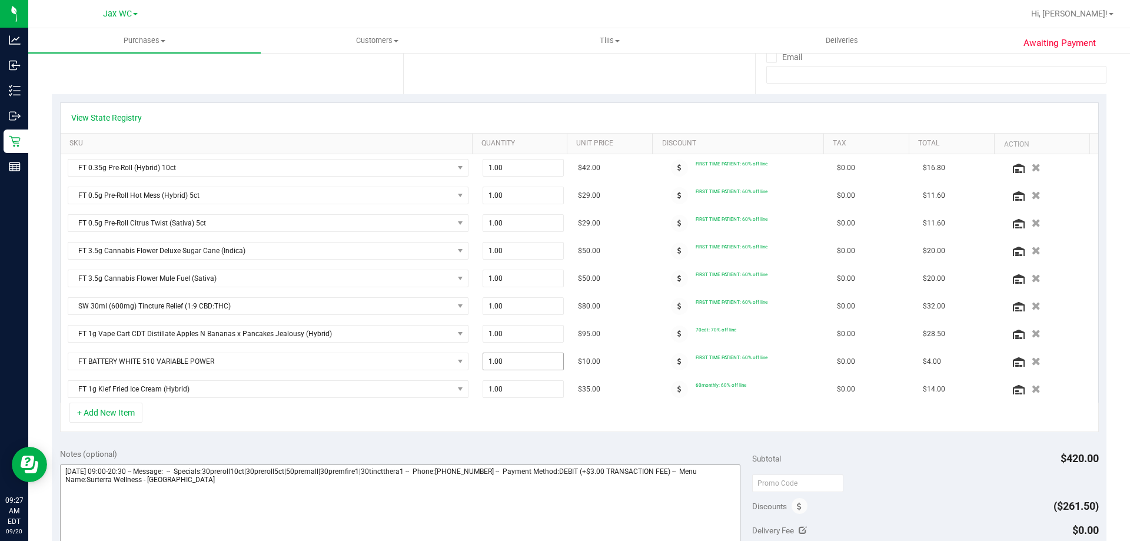
scroll to position [251, 0]
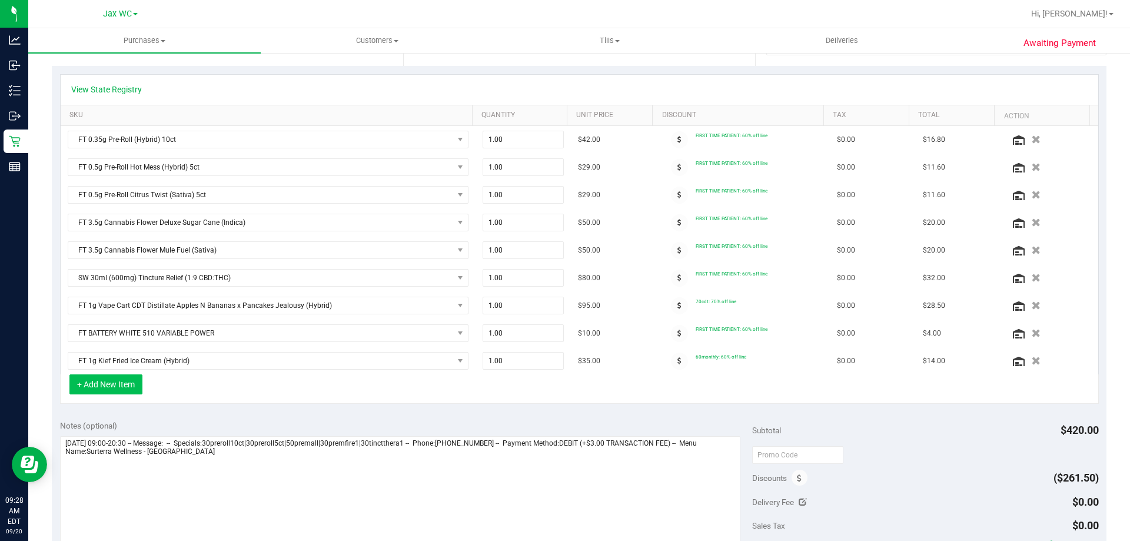
click at [123, 394] on button "+ Add New Item" at bounding box center [105, 384] width 73 height 20
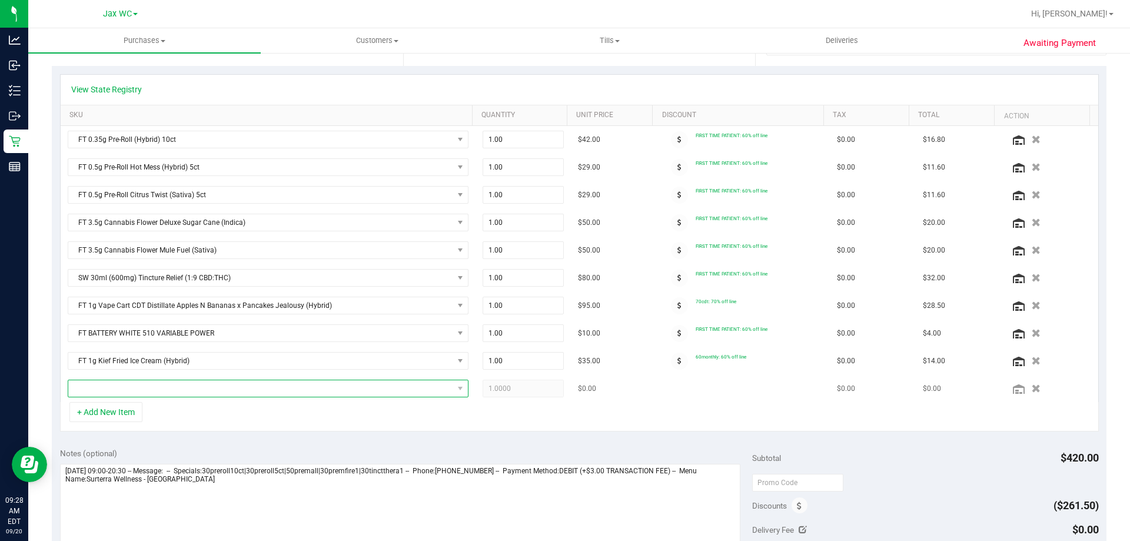
click at [190, 383] on span "NO DATA FOUND" at bounding box center [260, 388] width 385 height 16
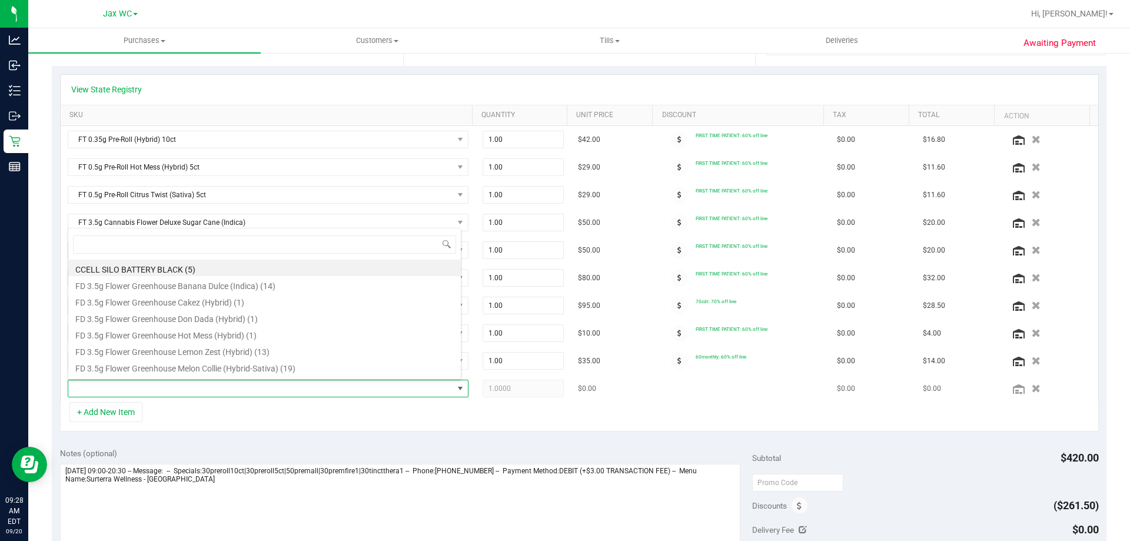
scroll to position [18, 390]
type input "drm"
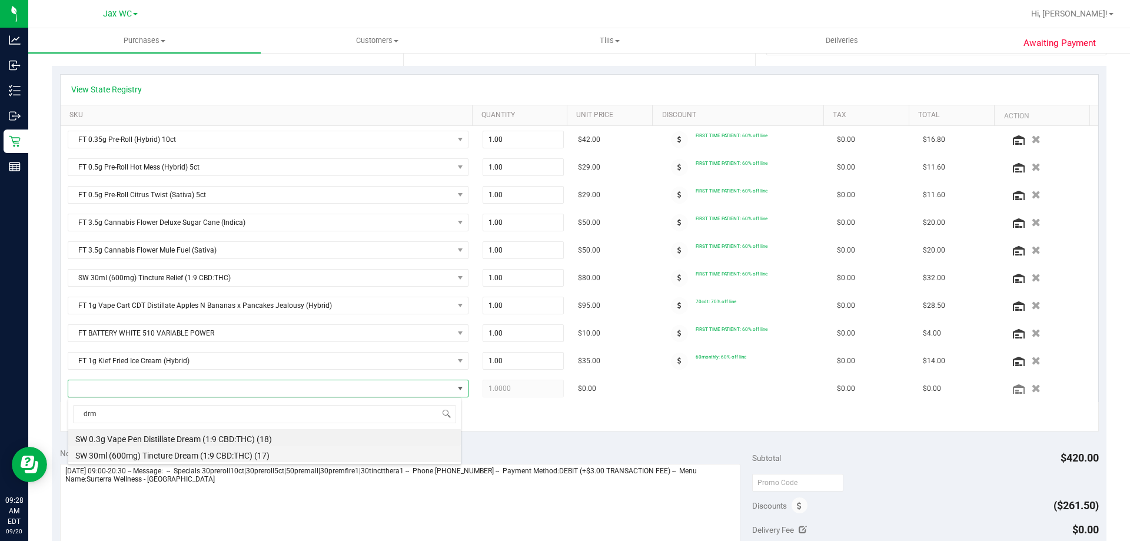
click at [204, 455] on li "SW 30ml (600mg) Tincture Dream (1:9 CBD:THC) (17)" at bounding box center [264, 454] width 393 height 16
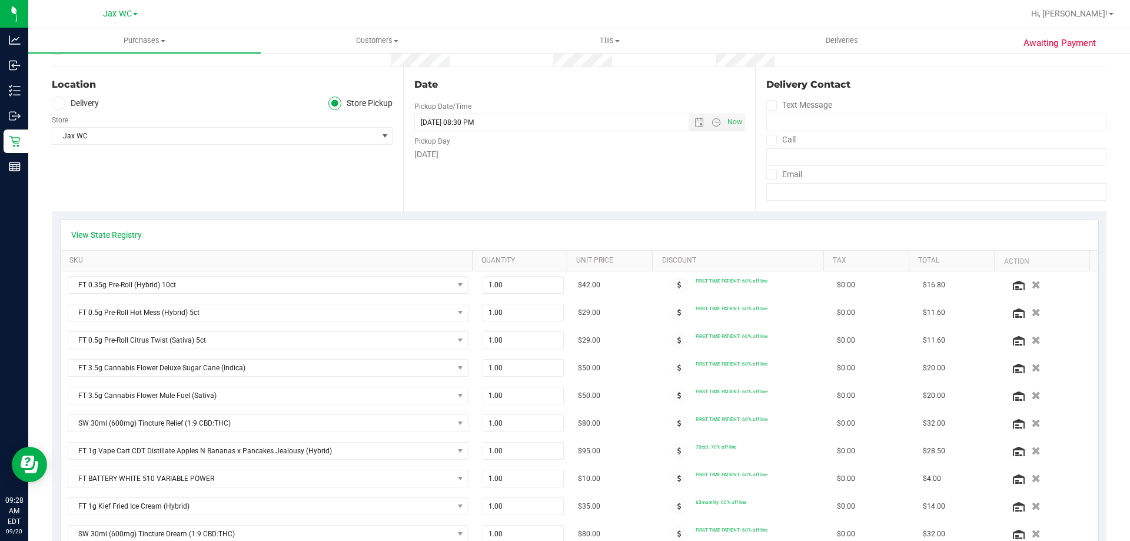
scroll to position [0, 0]
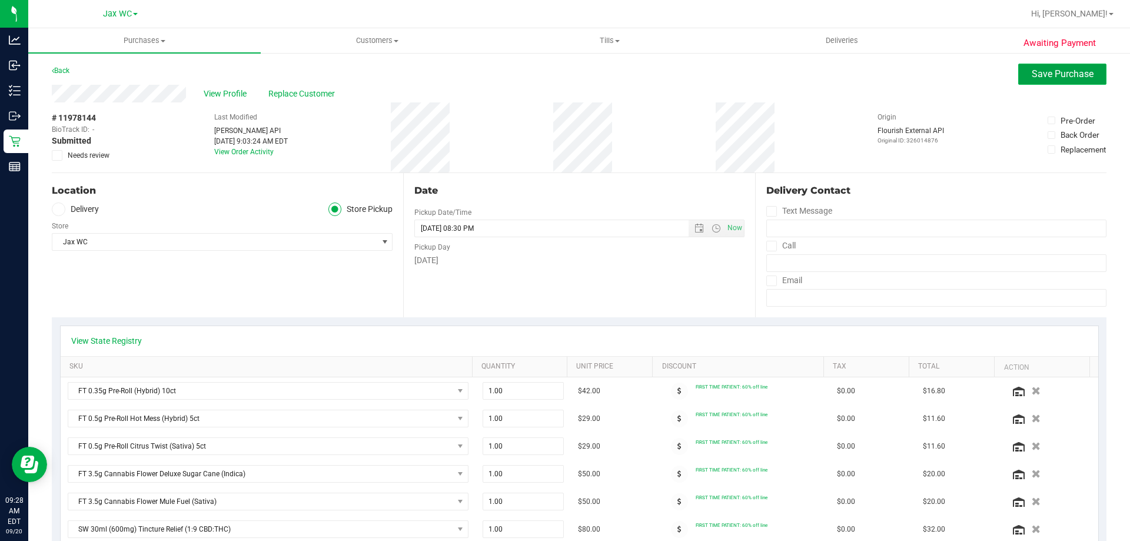
click at [1057, 77] on span "Save Purchase" at bounding box center [1063, 73] width 62 height 11
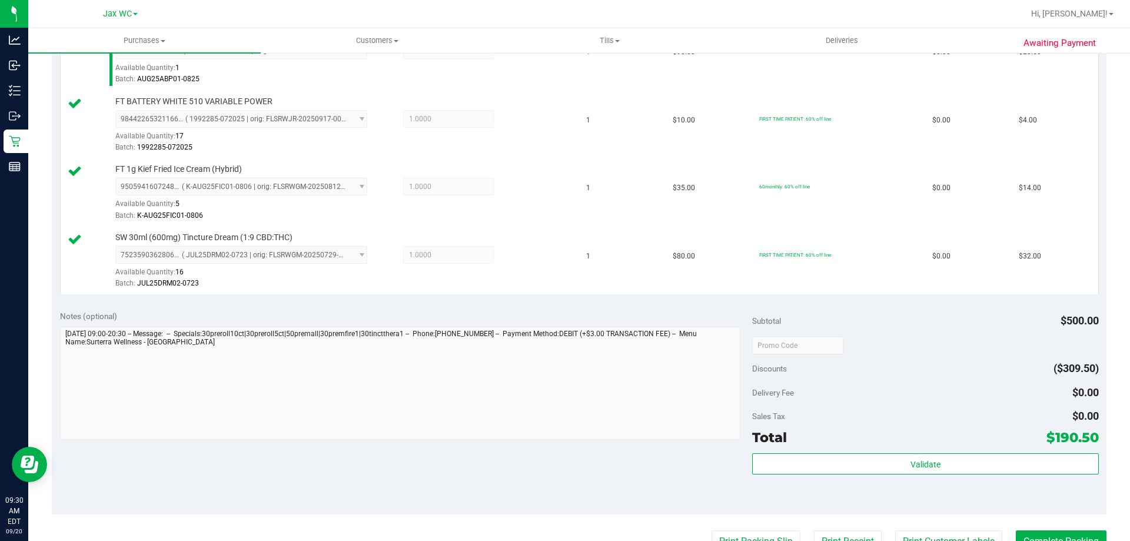
scroll to position [824, 0]
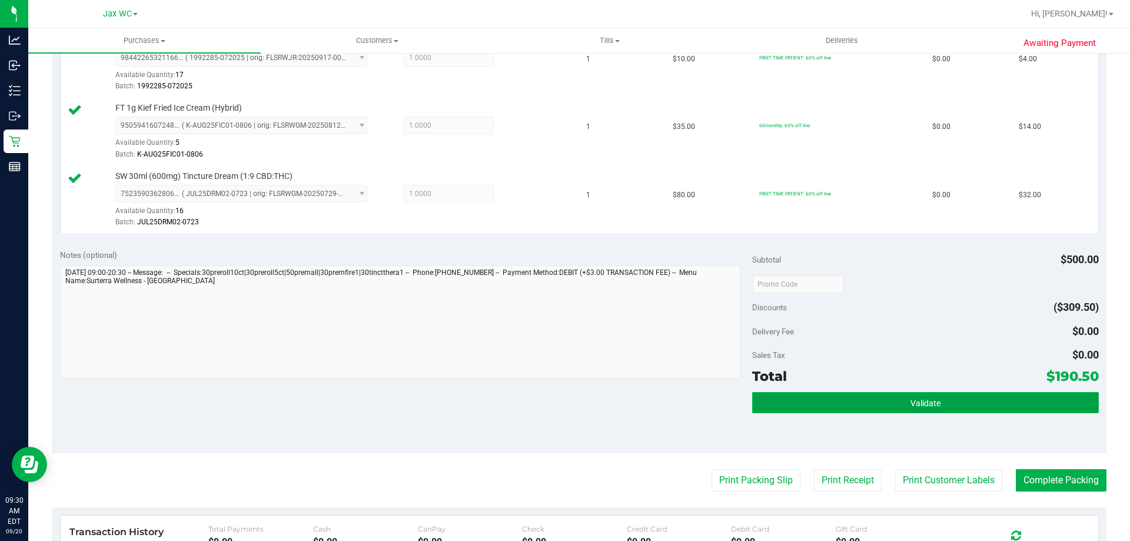
click at [936, 399] on button "Validate" at bounding box center [925, 402] width 346 height 21
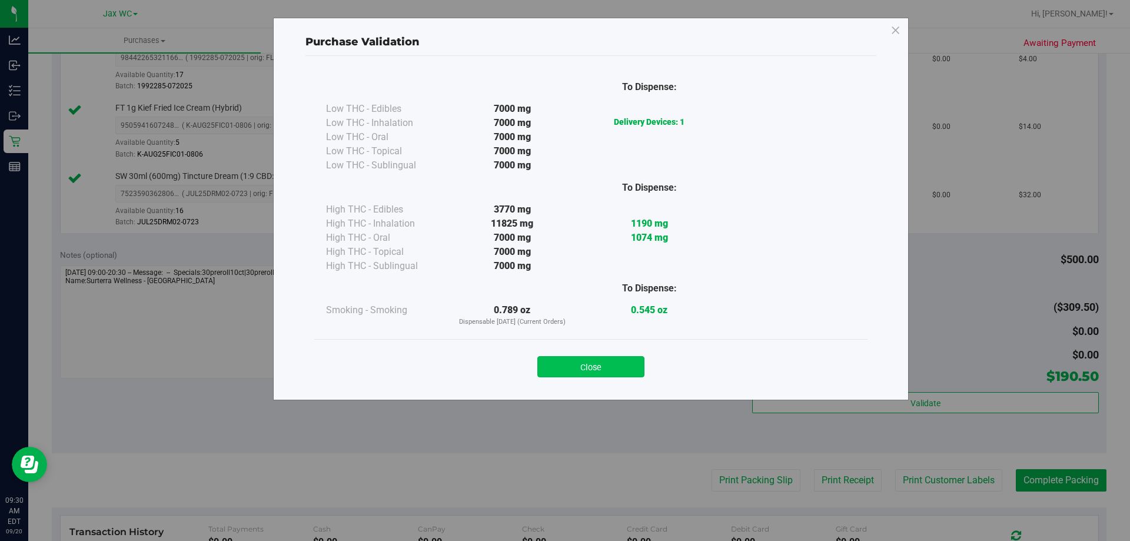
click at [584, 359] on button "Close" at bounding box center [591, 366] width 107 height 21
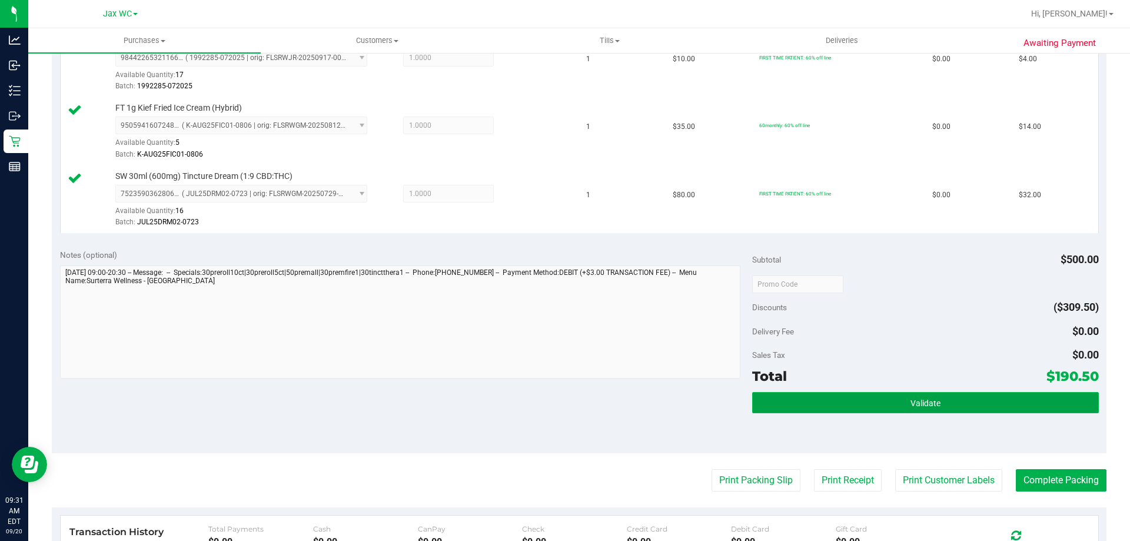
click at [921, 409] on button "Validate" at bounding box center [925, 402] width 346 height 21
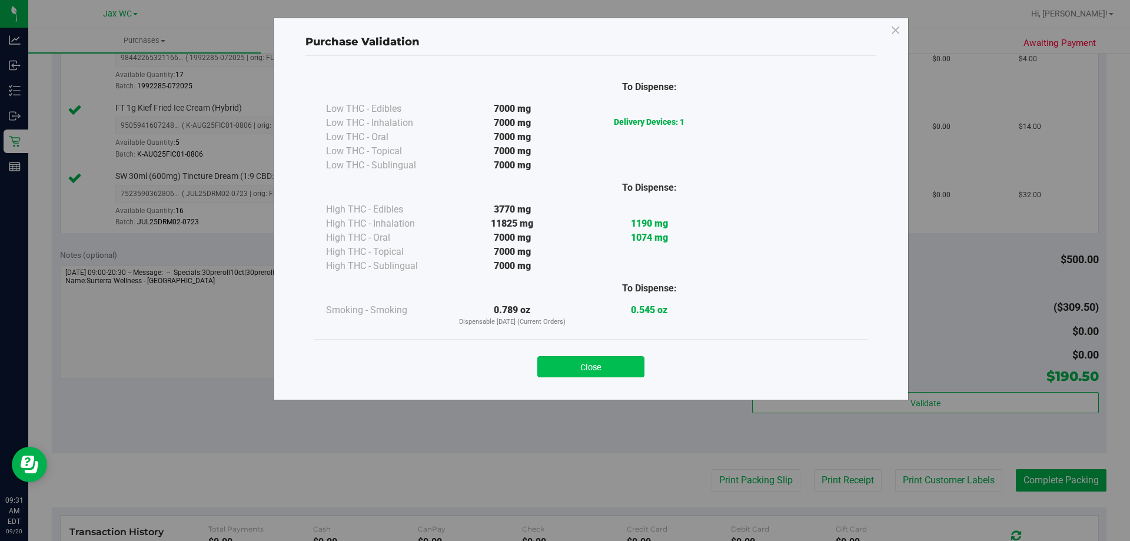
click at [604, 359] on button "Close" at bounding box center [591, 366] width 107 height 21
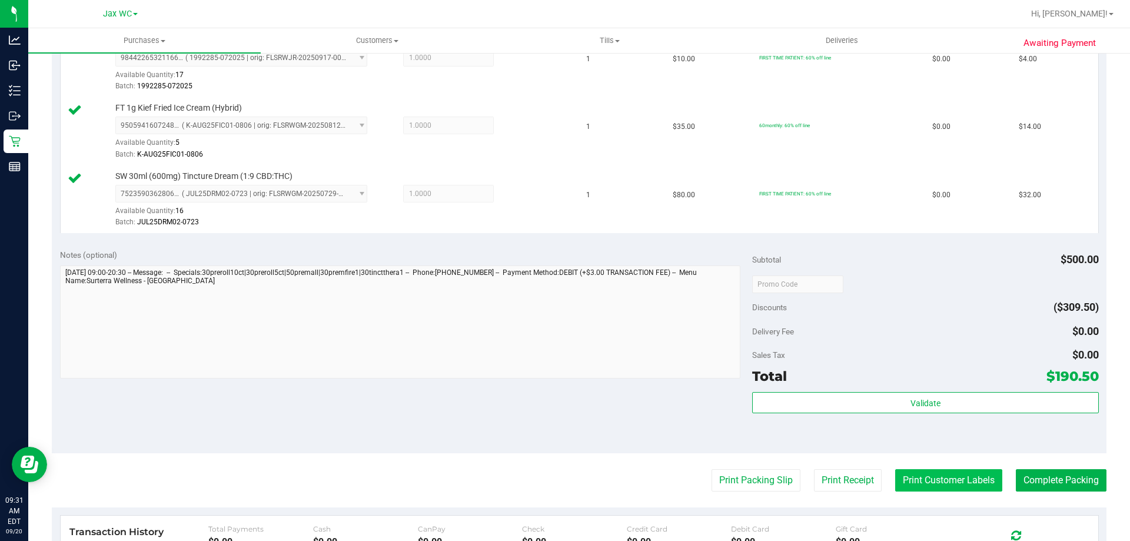
click at [946, 484] on button "Print Customer Labels" at bounding box center [949, 480] width 107 height 22
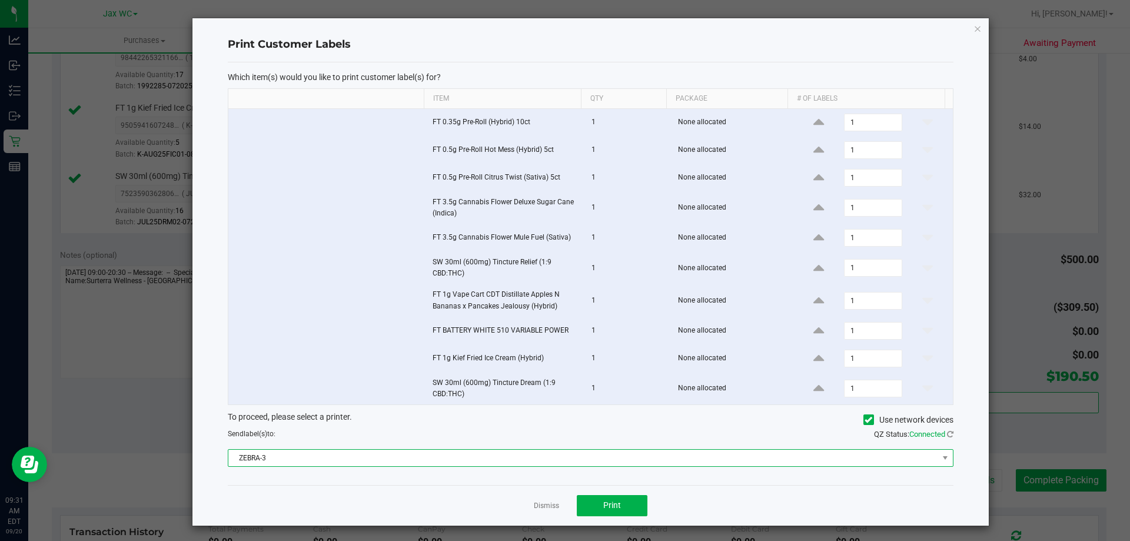
click at [472, 457] on span "ZEBRA-3" at bounding box center [583, 458] width 710 height 16
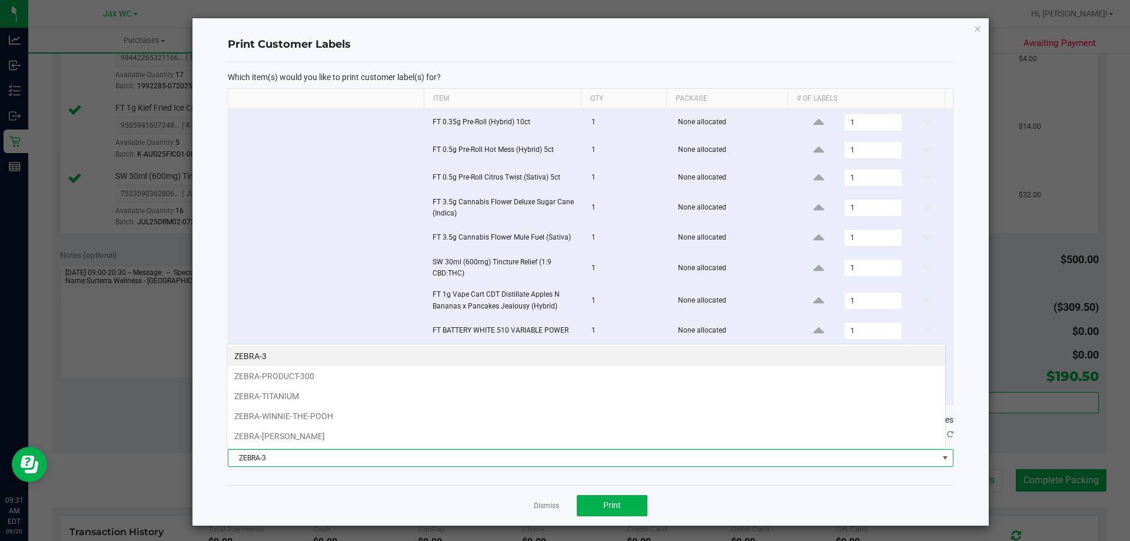
scroll to position [18, 720]
click at [347, 411] on li "ZEBRA-WINNIE-THE-POOH" at bounding box center [586, 416] width 718 height 20
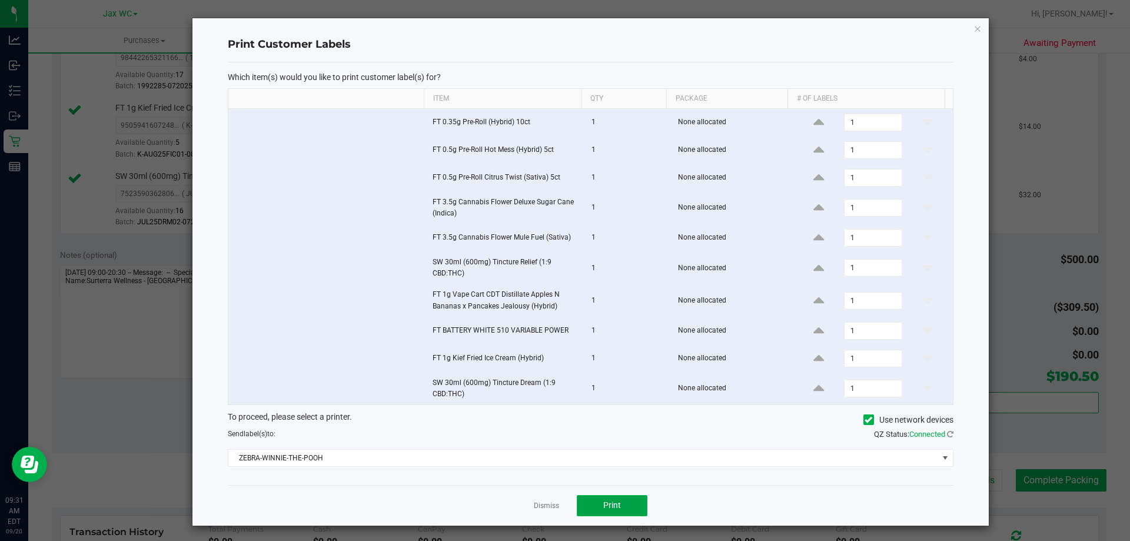
click at [620, 502] on button "Print" at bounding box center [612, 505] width 71 height 21
click at [538, 509] on link "Dismiss" at bounding box center [546, 506] width 25 height 10
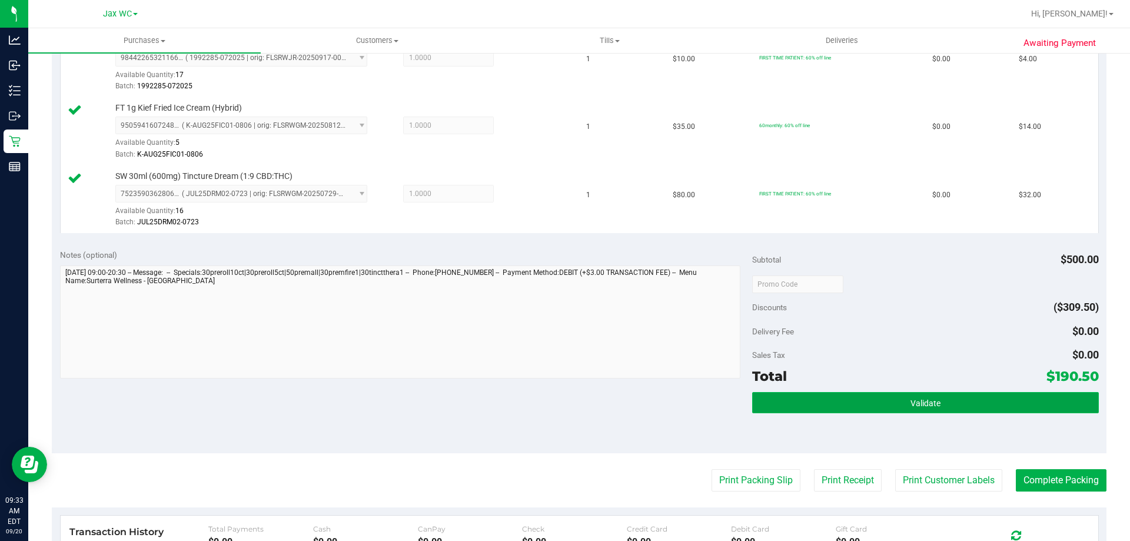
click at [1022, 409] on button "Validate" at bounding box center [925, 402] width 346 height 21
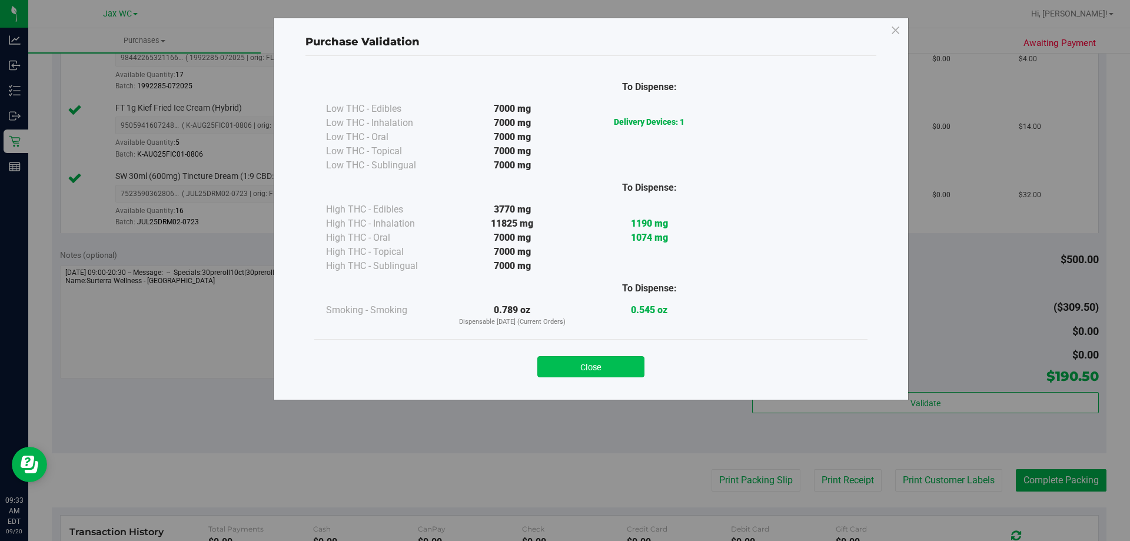
click at [594, 363] on button "Close" at bounding box center [591, 366] width 107 height 21
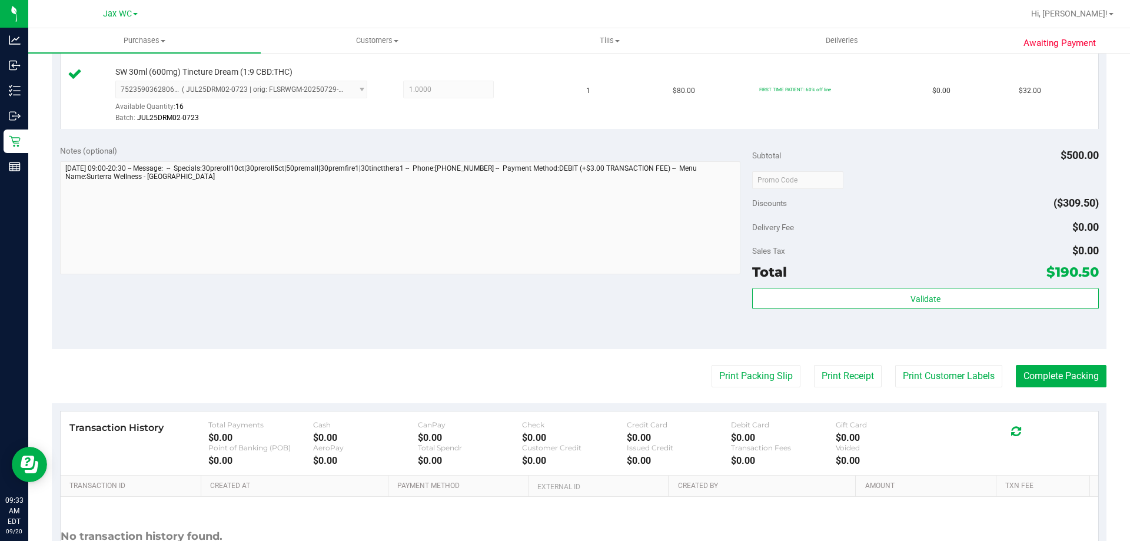
scroll to position [942, 0]
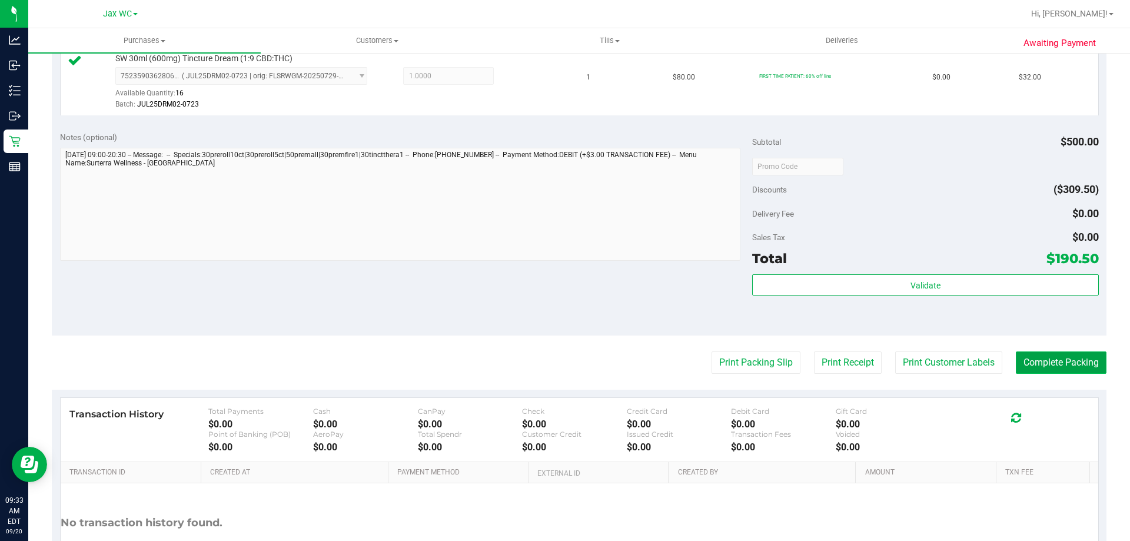
click at [1079, 355] on button "Complete Packing" at bounding box center [1061, 363] width 91 height 22
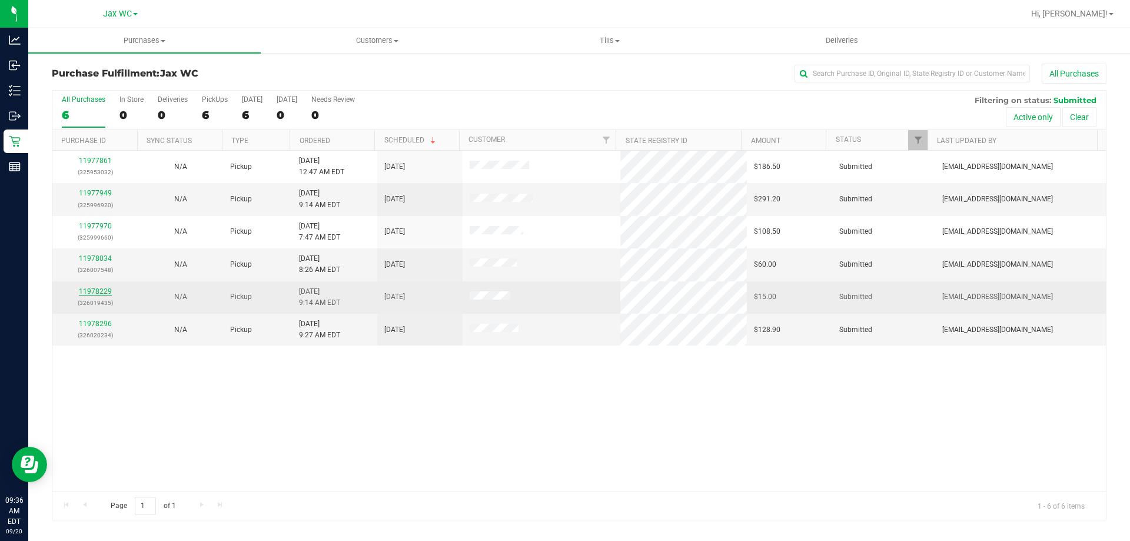
click at [105, 290] on link "11978229" at bounding box center [95, 291] width 33 height 8
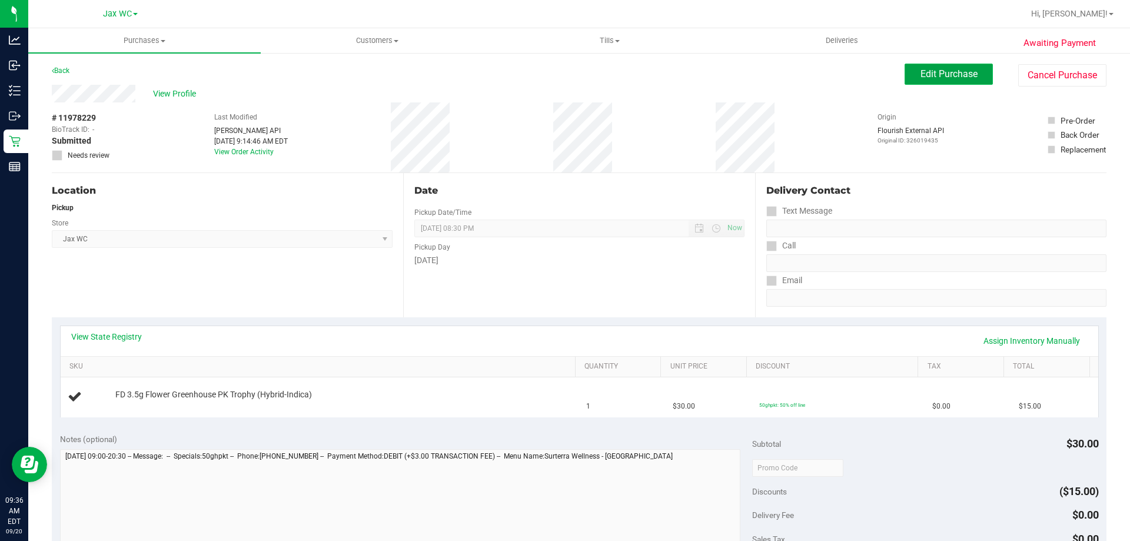
click at [946, 79] on span "Edit Purchase" at bounding box center [949, 73] width 57 height 11
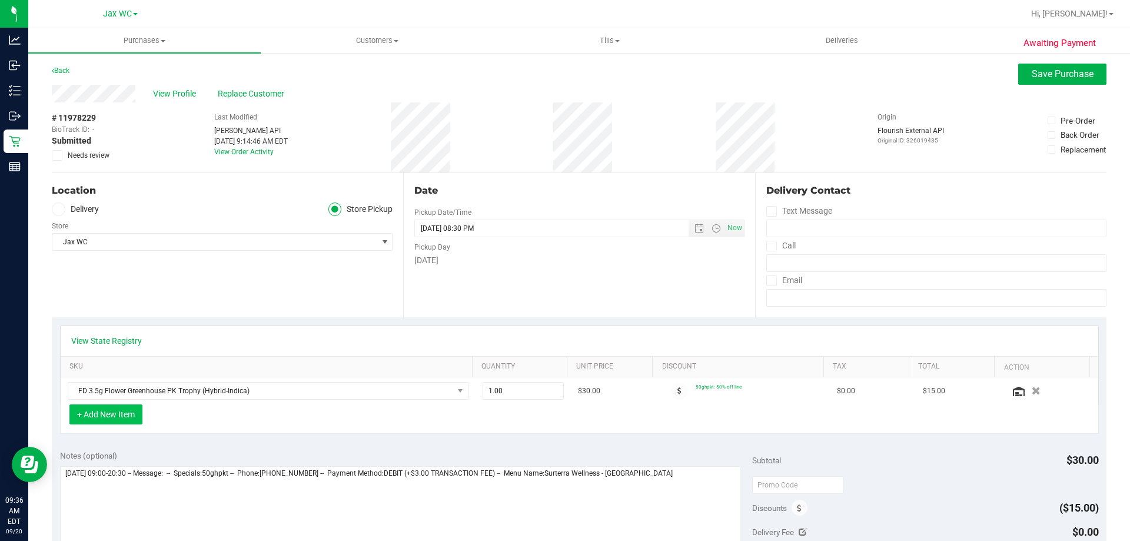
click at [118, 409] on button "+ Add New Item" at bounding box center [105, 414] width 73 height 20
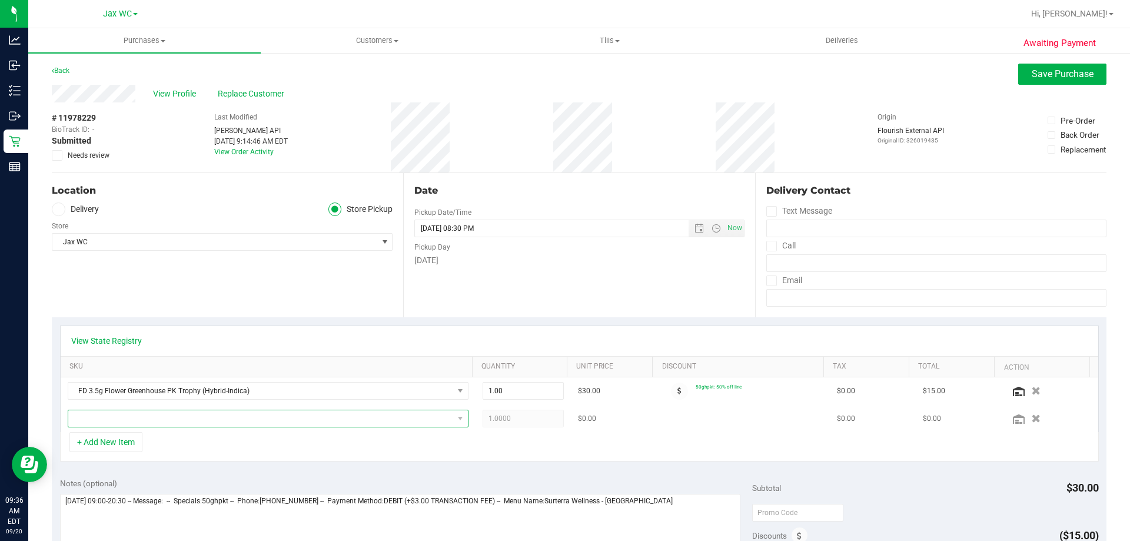
click at [130, 416] on span "NO DATA FOUND" at bounding box center [260, 418] width 385 height 16
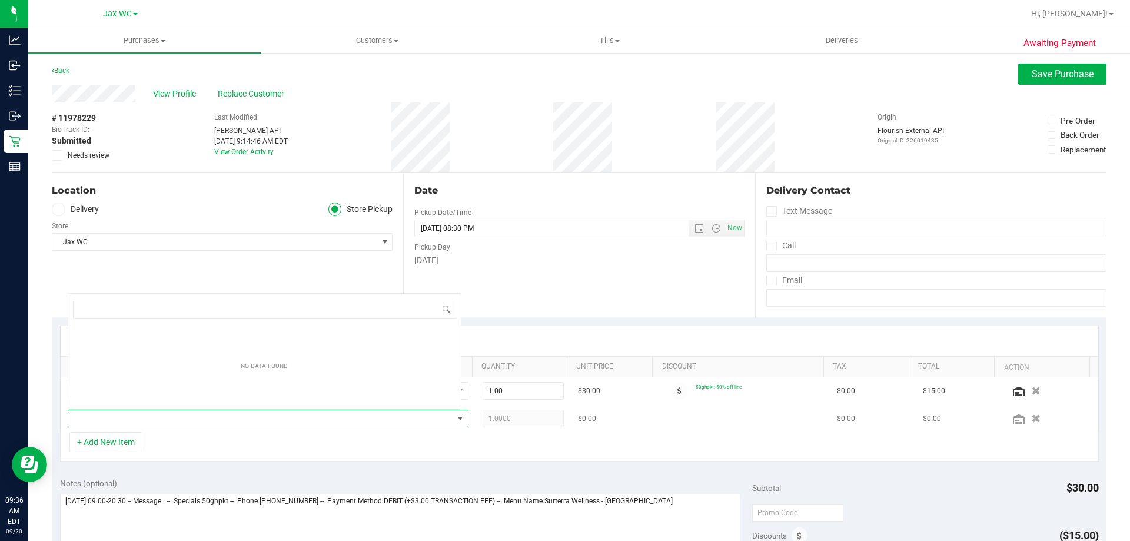
scroll to position [18, 390]
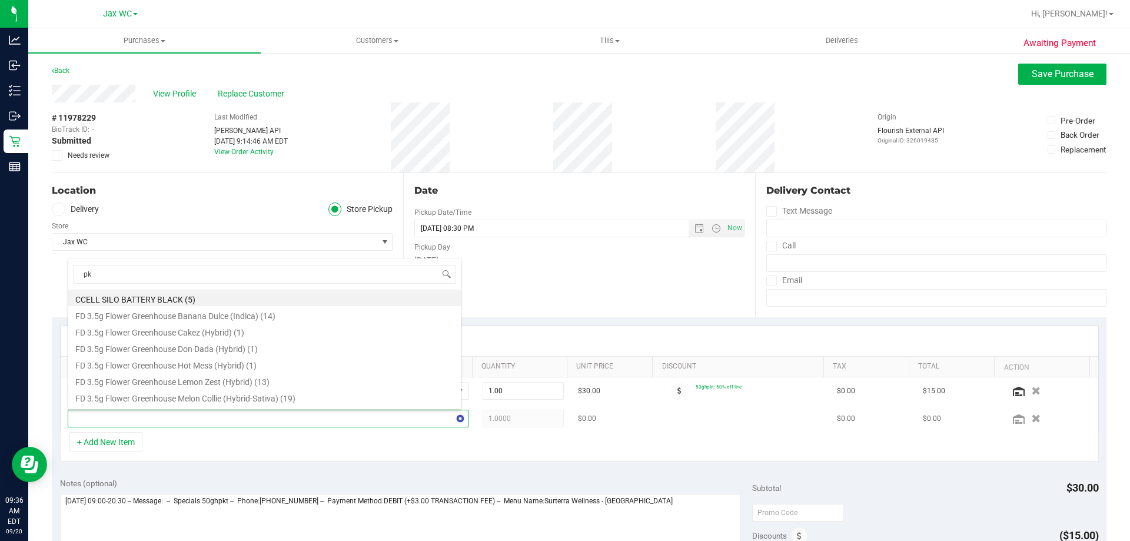
type input "pkt"
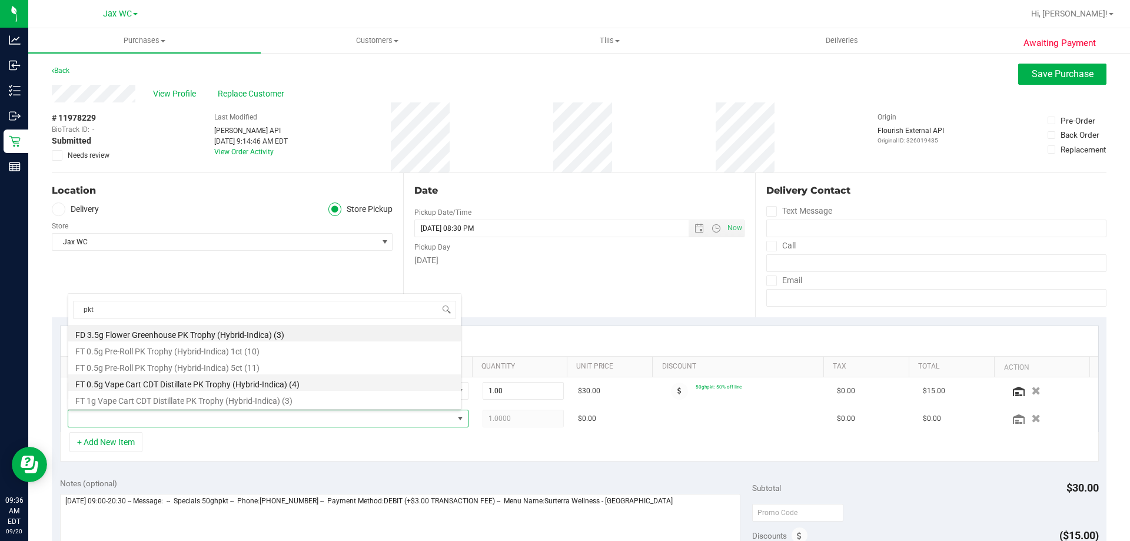
click at [146, 380] on li "FT 0.5g Vape Cart CDT Distillate PK Trophy (Hybrid-Indica) (4)" at bounding box center [264, 382] width 393 height 16
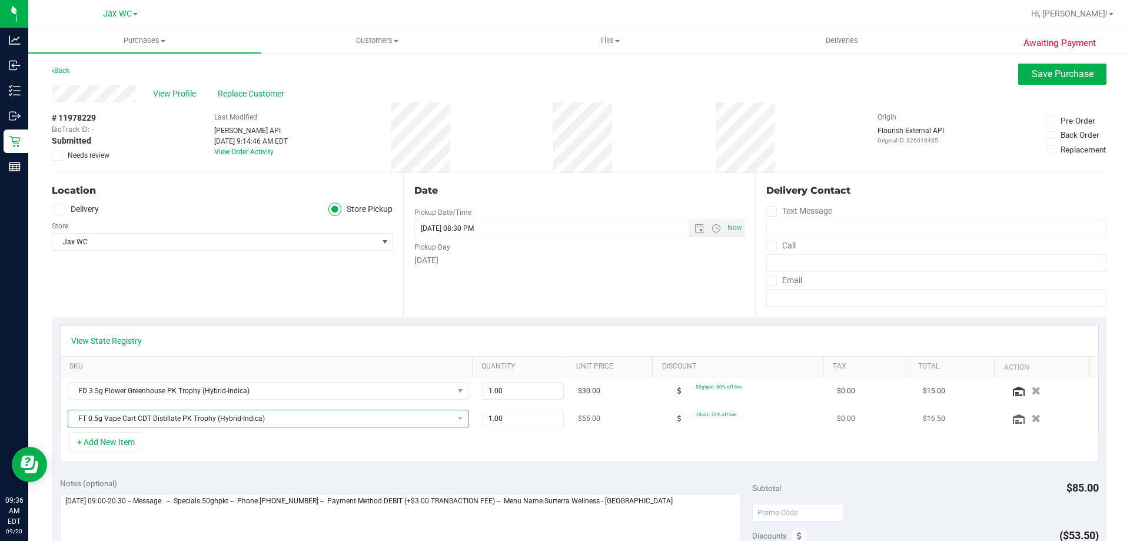
click at [287, 416] on span "FT 0.5g Vape Cart CDT Distillate PK Trophy (Hybrid-Indica)" at bounding box center [260, 418] width 385 height 16
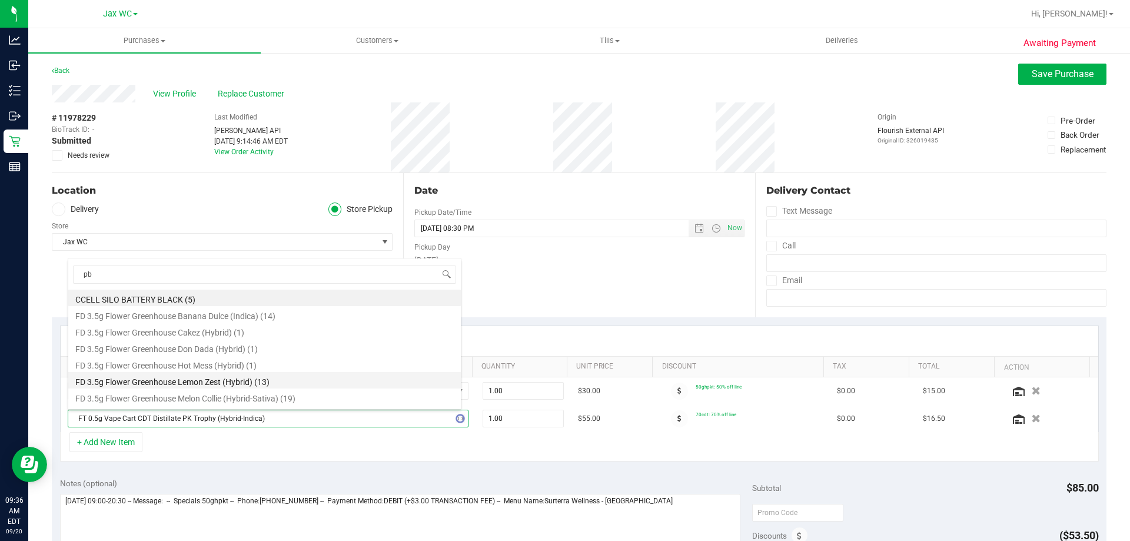
type input "pbs"
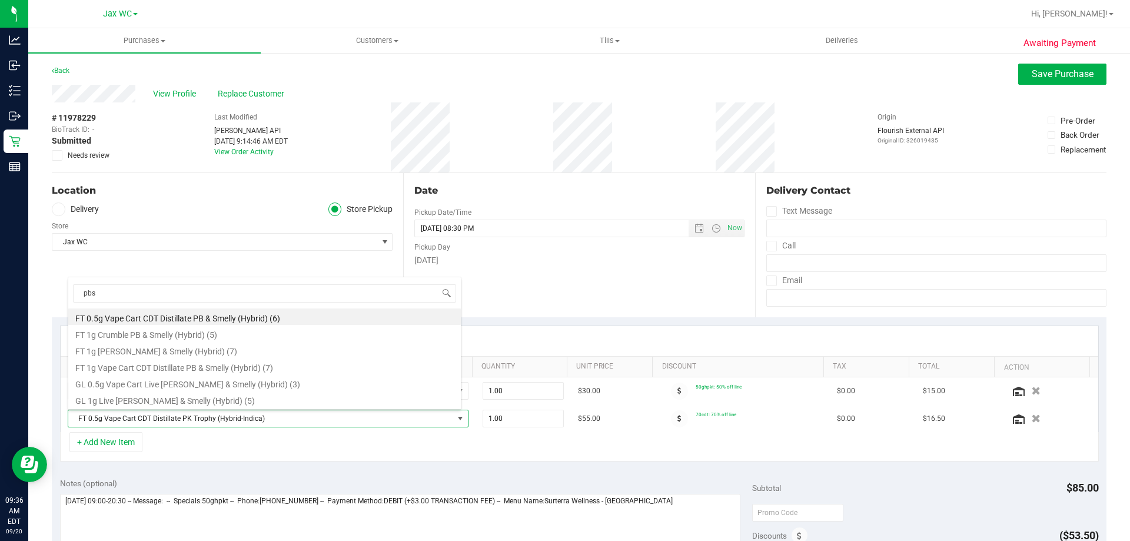
click at [260, 313] on li "FT 0.5g Vape Cart CDT Distillate PB & Smelly (Hybrid) (6)" at bounding box center [264, 317] width 393 height 16
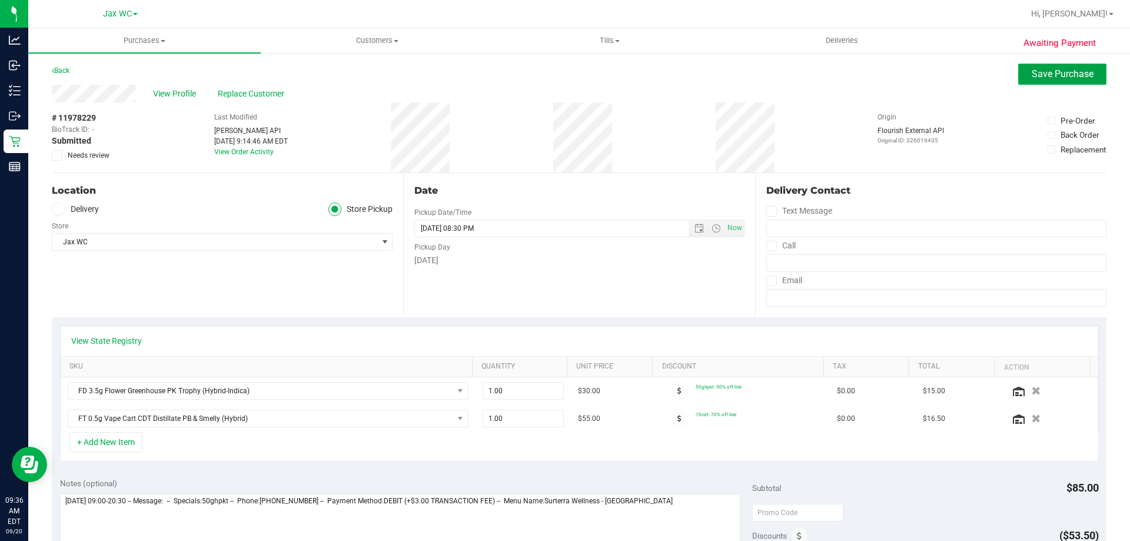
click at [1039, 80] on button "Save Purchase" at bounding box center [1063, 74] width 88 height 21
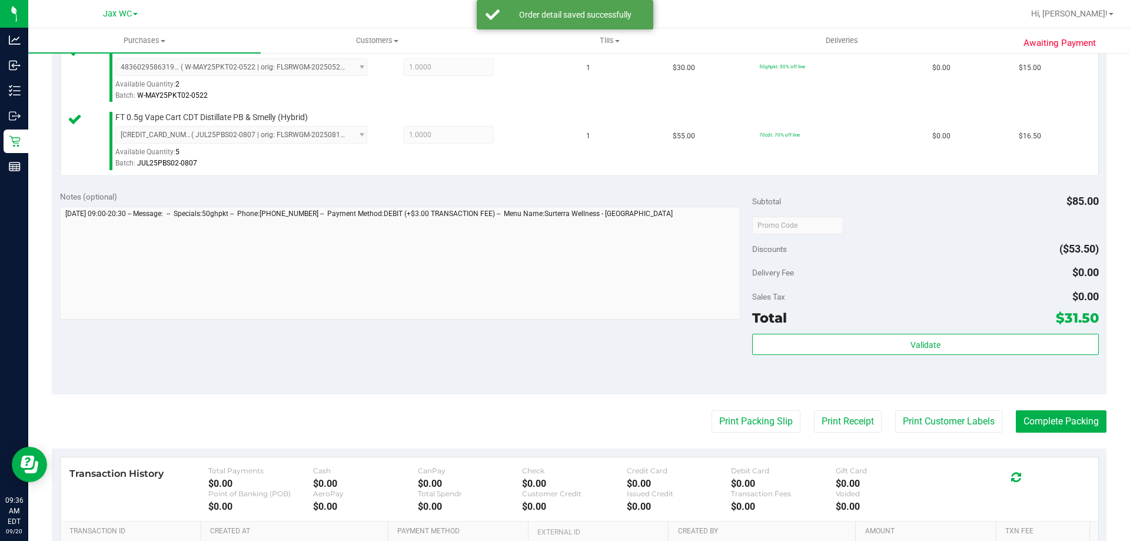
scroll to position [471, 0]
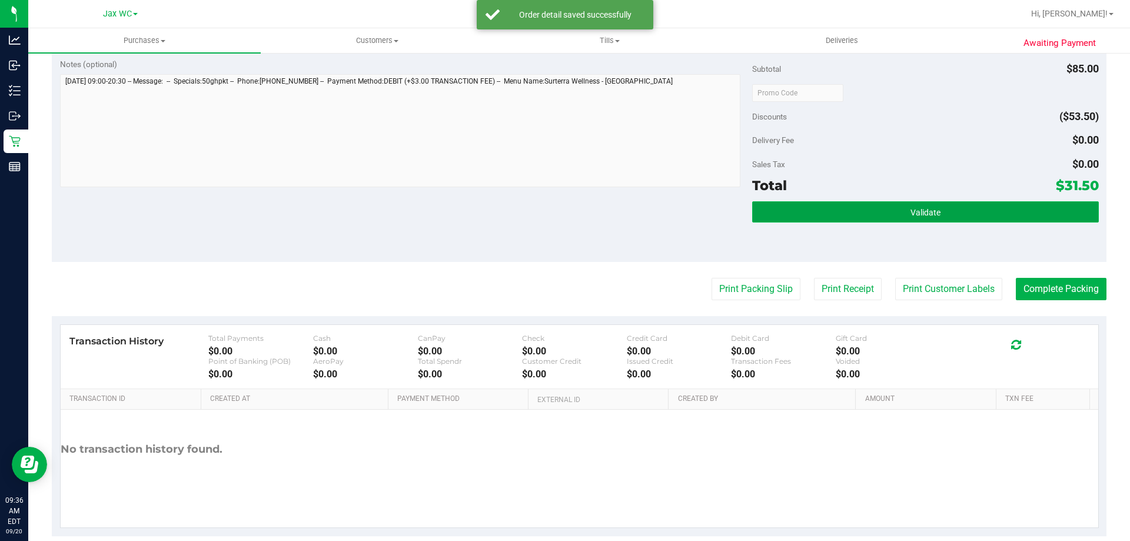
click at [889, 218] on button "Validate" at bounding box center [925, 211] width 346 height 21
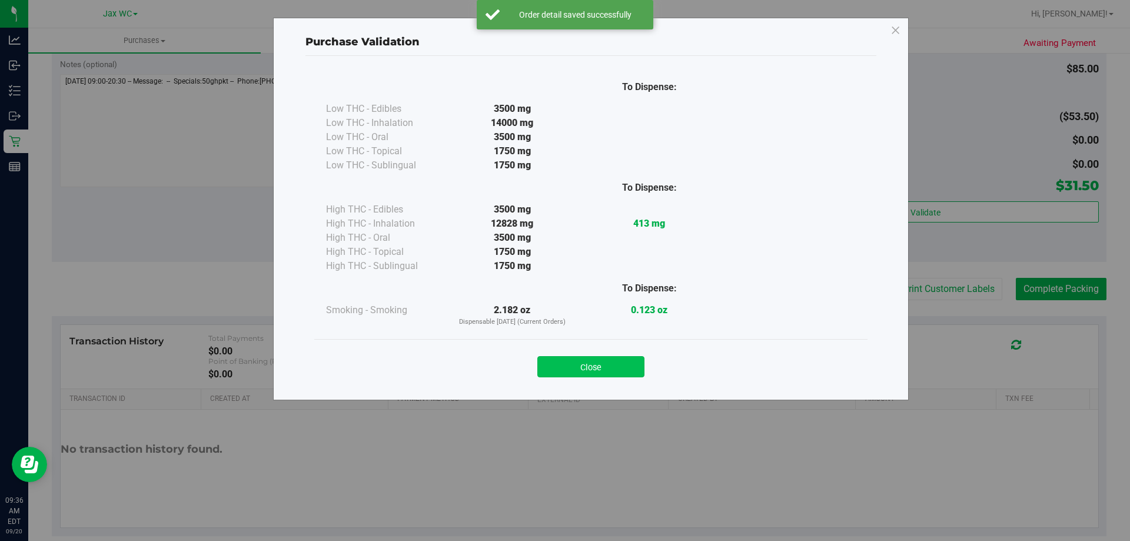
click at [614, 362] on button "Close" at bounding box center [591, 366] width 107 height 21
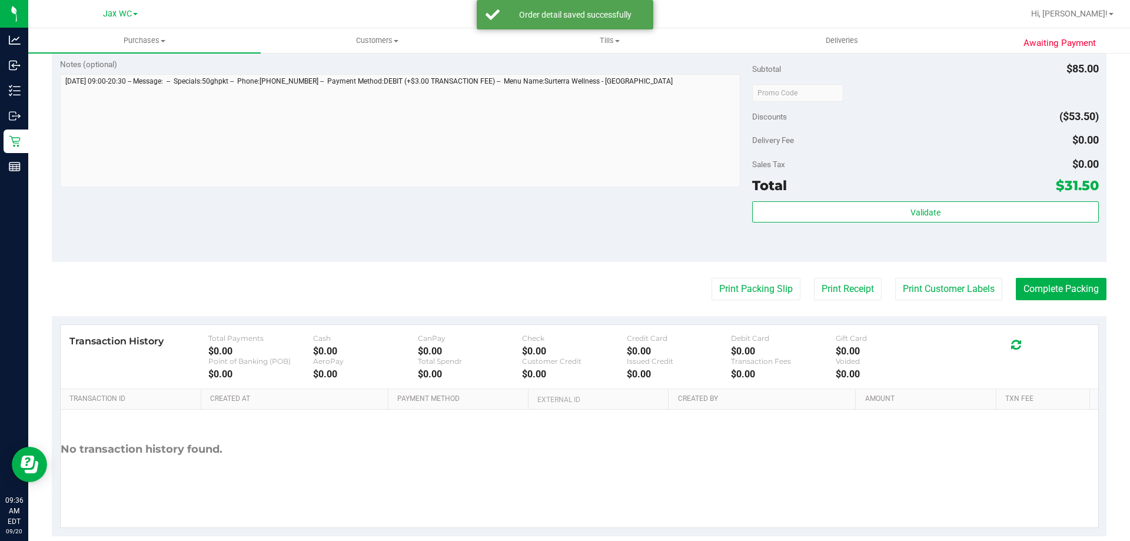
click at [919, 266] on purchase-details "Back Edit Purchase Cancel Purchase View Profile # 11978229 BioTrack ID: - Submi…" at bounding box center [579, 65] width 1055 height 944
click at [926, 290] on button "Print Customer Labels" at bounding box center [949, 289] width 107 height 22
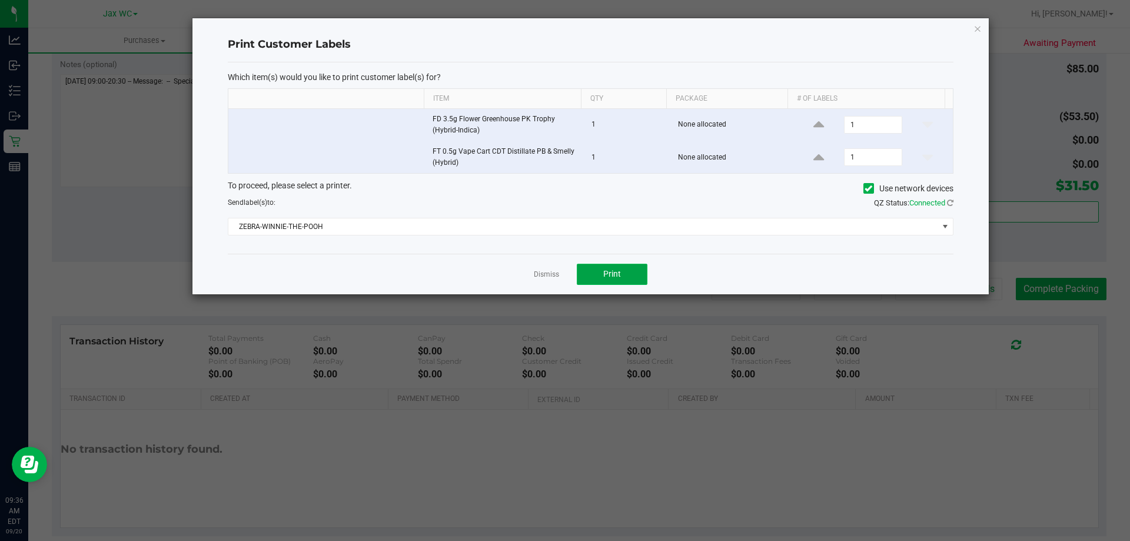
click at [595, 264] on button "Print" at bounding box center [612, 274] width 71 height 21
click at [542, 276] on link "Dismiss" at bounding box center [546, 275] width 25 height 10
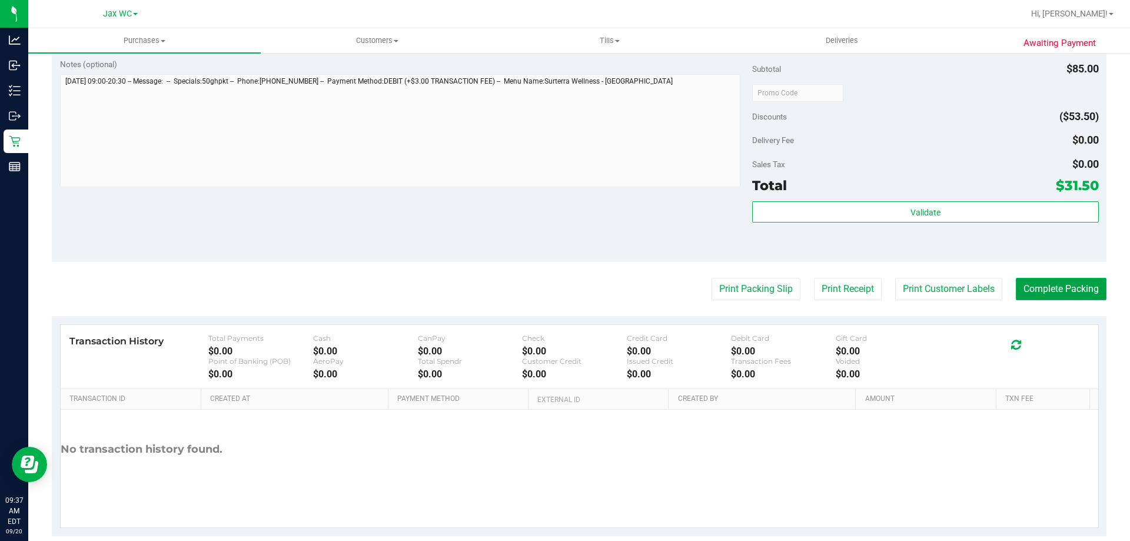
click at [1058, 283] on button "Complete Packing" at bounding box center [1061, 289] width 91 height 22
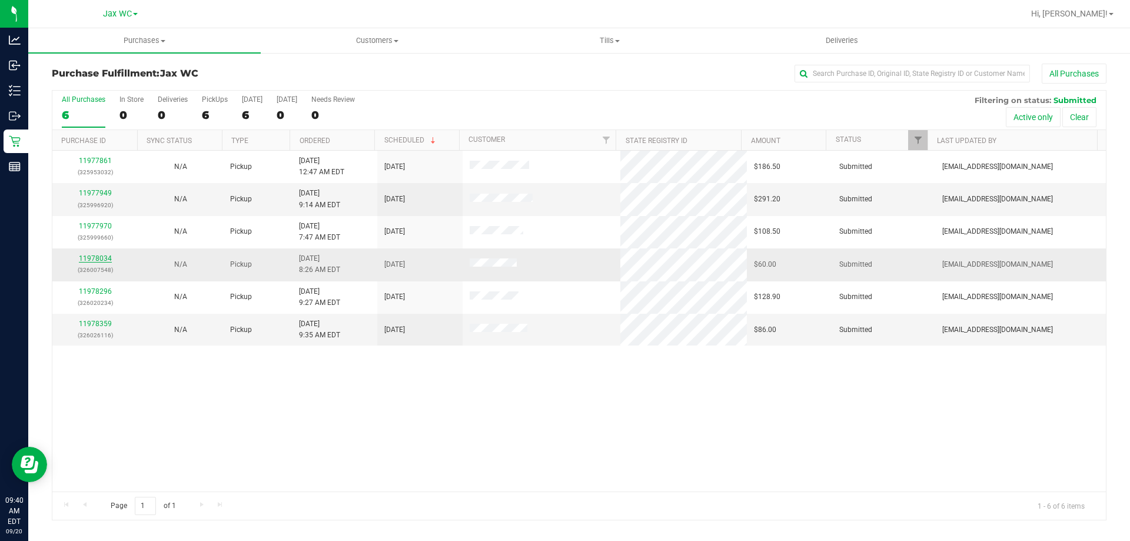
click at [95, 257] on link "11978034" at bounding box center [95, 258] width 33 height 8
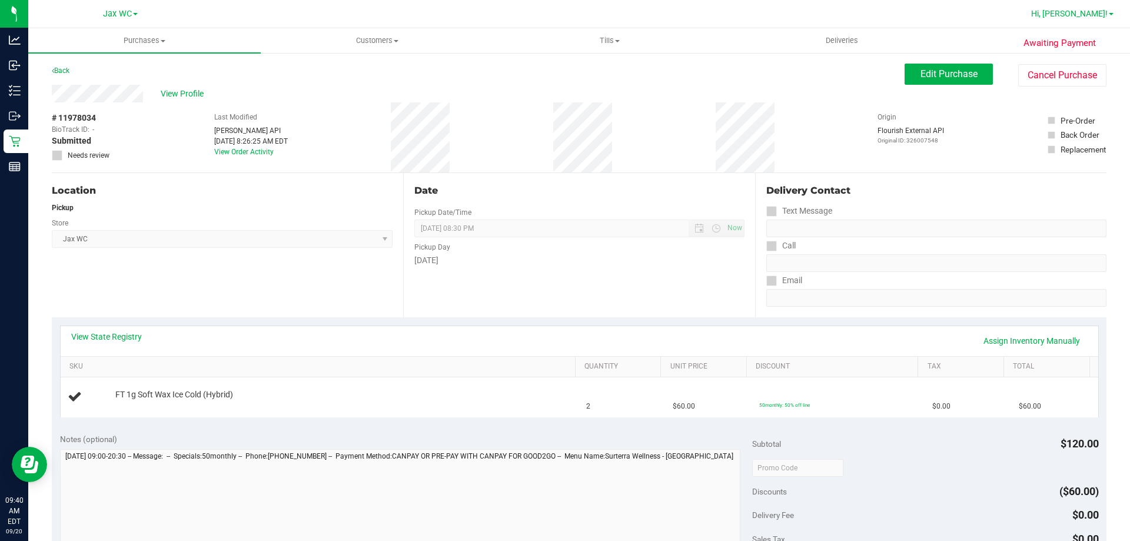
click at [1103, 12] on span "Hi, [PERSON_NAME]!" at bounding box center [1070, 13] width 77 height 9
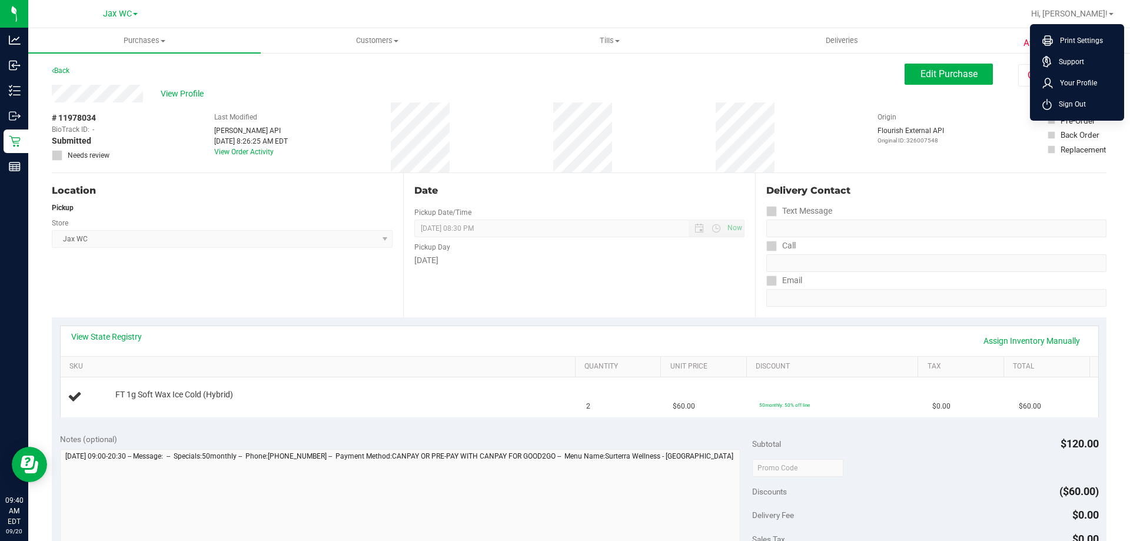
click at [1086, 121] on label "Pre-Order" at bounding box center [1077, 121] width 59 height 12
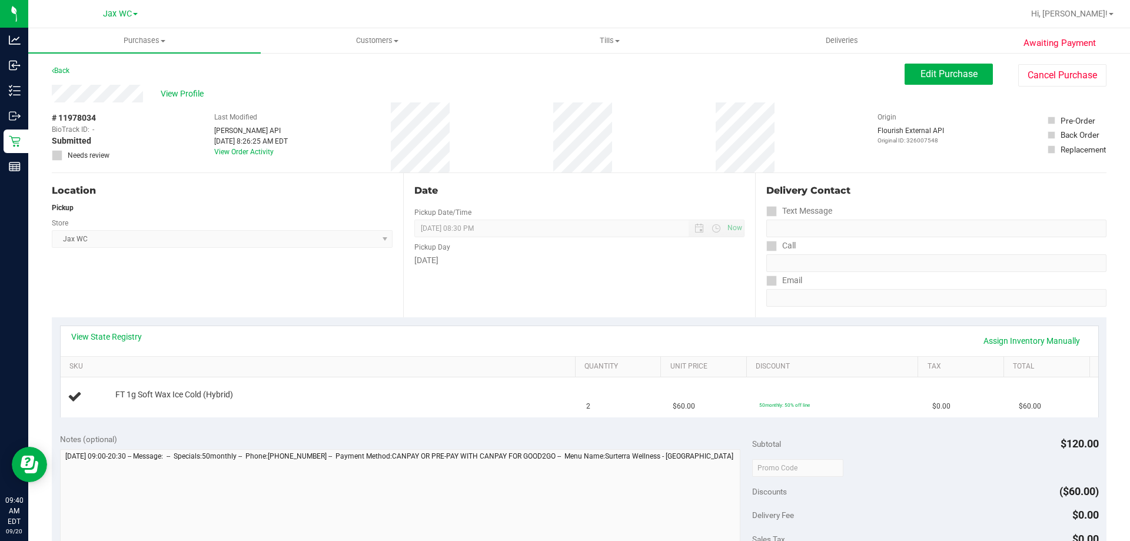
click at [1107, 21] on div "Hi, [PERSON_NAME]! Print Settings Support Your Profile Sign Out" at bounding box center [1073, 14] width 92 height 21
drag, startPoint x: 1106, startPoint y: 17, endPoint x: 1105, endPoint y: 57, distance: 39.5
click at [1105, 17] on span "Hi, [PERSON_NAME]!" at bounding box center [1070, 13] width 77 height 9
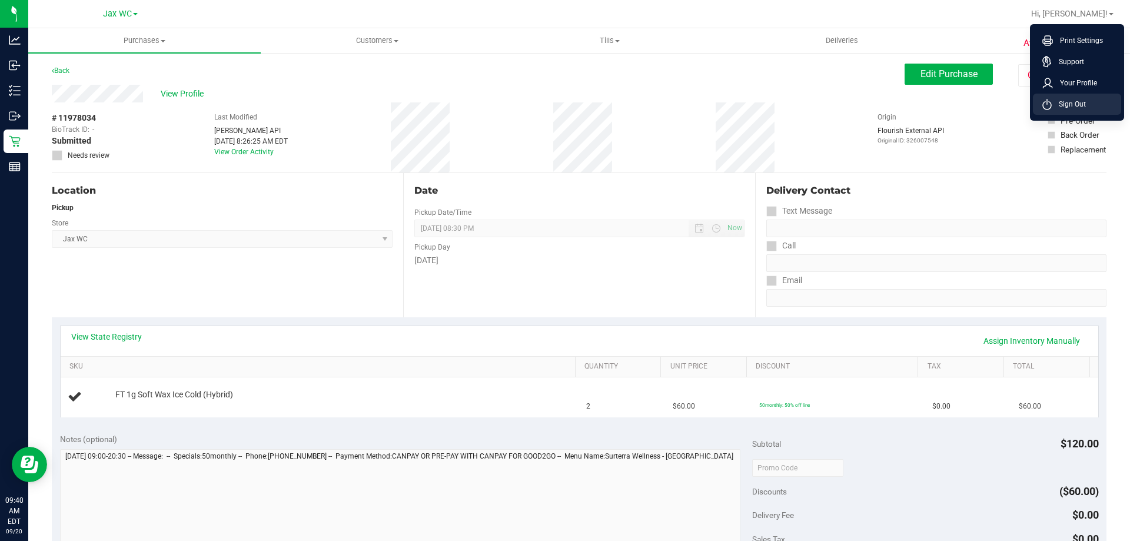
click at [1098, 108] on li "Sign Out" at bounding box center [1077, 104] width 88 height 21
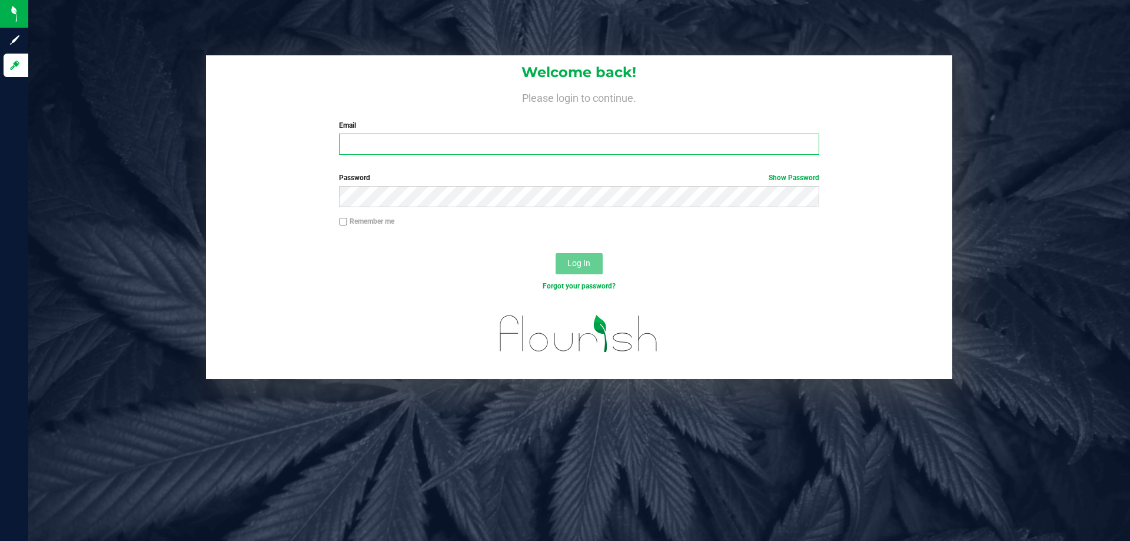
click at [433, 145] on input "Email" at bounding box center [579, 144] width 480 height 21
type input "[EMAIL_ADDRESS][DOMAIN_NAME]"
click at [556, 253] on button "Log In" at bounding box center [579, 263] width 47 height 21
